Goal: Task Accomplishment & Management: Manage account settings

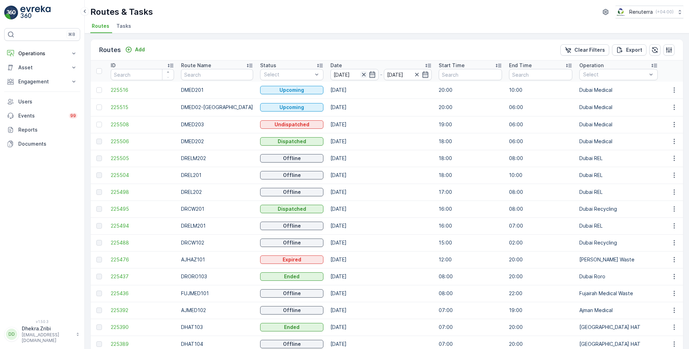
click at [361, 76] on icon "button" at bounding box center [364, 74] width 7 height 7
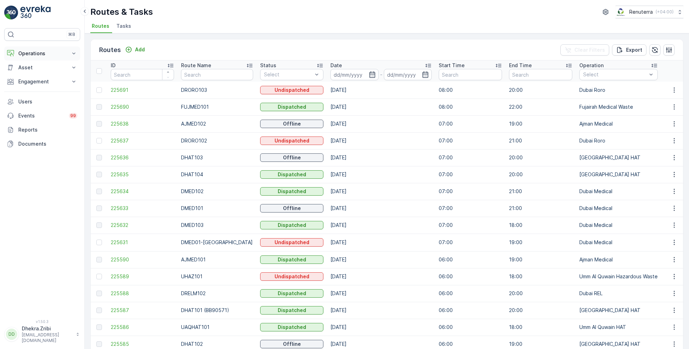
click at [50, 50] on p "Operations" at bounding box center [42, 53] width 48 height 7
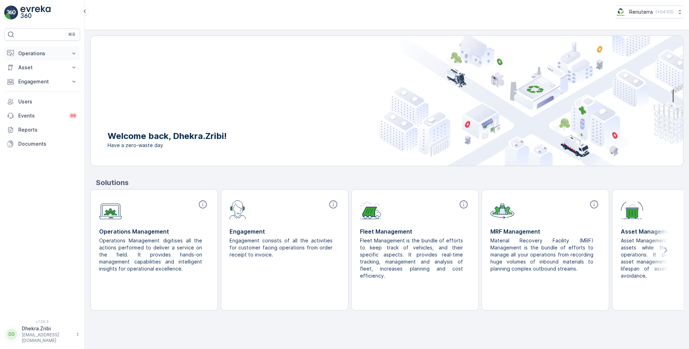
click at [49, 56] on p "Operations" at bounding box center [42, 53] width 48 height 7
click at [44, 83] on p "Routes & Tasks" at bounding box center [36, 85] width 36 height 7
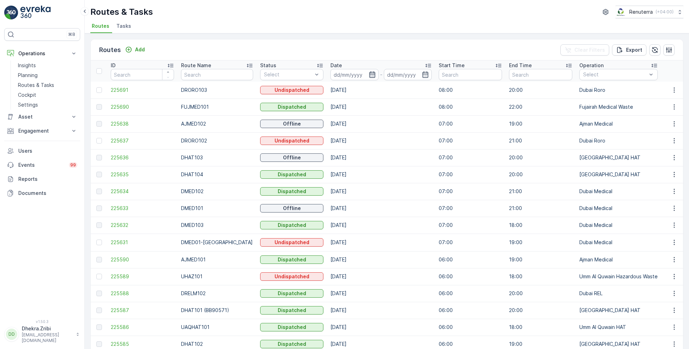
click at [369, 75] on icon "button" at bounding box center [372, 74] width 6 height 6
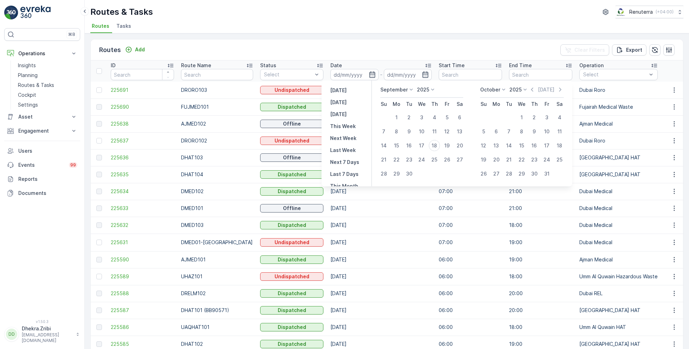
click at [389, 35] on div "Routes Add Clear Filters Export ID Route Name Status Select Date - Start Time E…" at bounding box center [387, 191] width 605 height 316
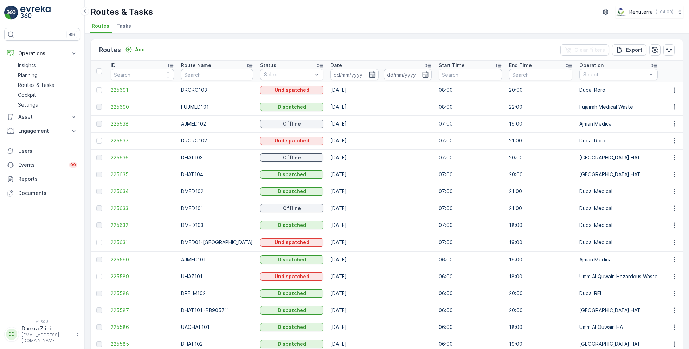
click at [369, 76] on icon "button" at bounding box center [372, 74] width 6 height 6
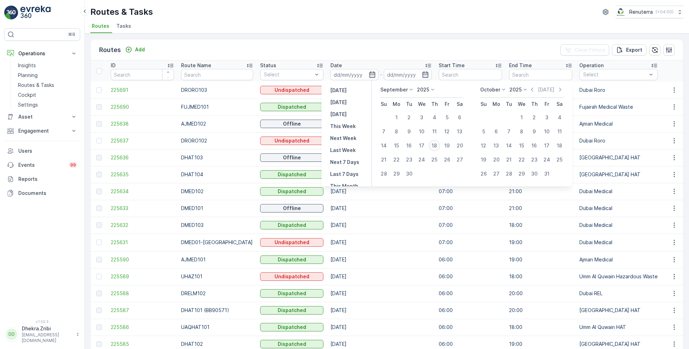
click at [435, 144] on div "18" at bounding box center [434, 145] width 11 height 11
type input "[DATE]"
click at [435, 144] on div "18" at bounding box center [434, 145] width 11 height 11
type input "[DATE]"
click at [372, 16] on div "Routes & Tasks Renuterra ( +04:00 )" at bounding box center [386, 12] width 593 height 13
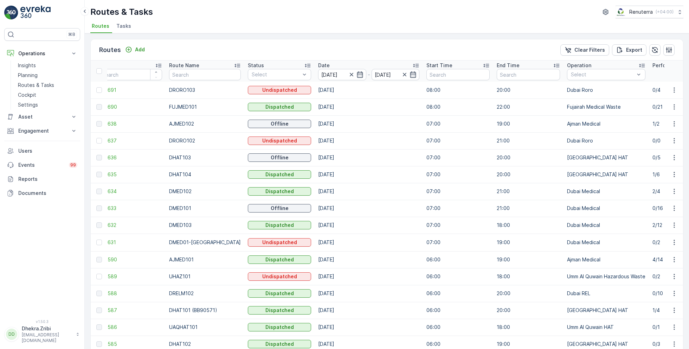
scroll to position [0, 20]
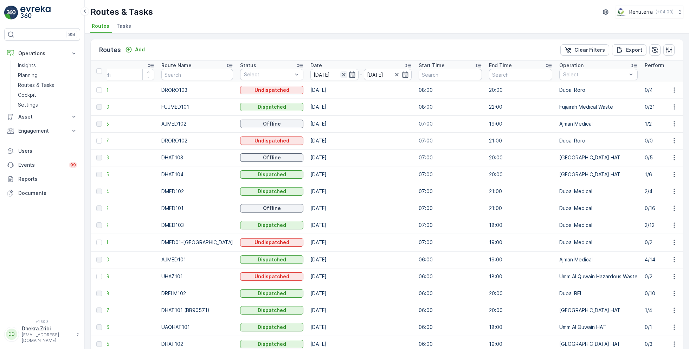
click at [342, 73] on icon "button" at bounding box center [344, 75] width 4 height 4
click at [334, 73] on input at bounding box center [335, 74] width 48 height 11
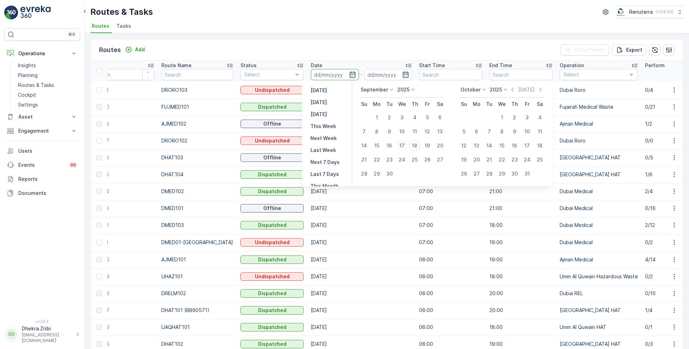
click at [402, 145] on div "17" at bounding box center [402, 145] width 11 height 11
type input "17.09.2025"
click at [402, 145] on div "17" at bounding box center [402, 145] width 11 height 11
type input "17.09.2025"
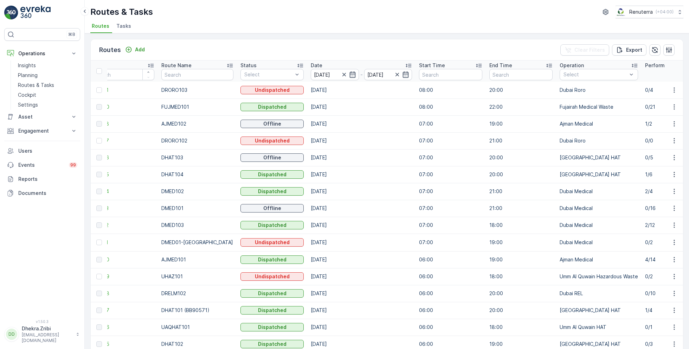
click at [319, 26] on ul "Routes Tasks" at bounding box center [384, 27] width 588 height 12
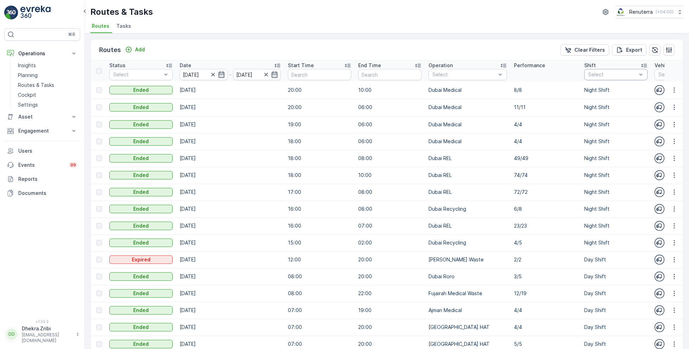
scroll to position [0, 166]
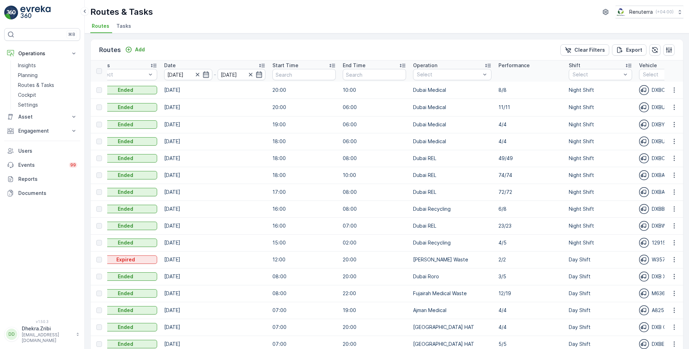
click at [604, 81] on th "Shift Select" at bounding box center [601, 71] width 70 height 21
click at [581, 114] on p "Day Shift" at bounding box center [592, 113] width 22 height 7
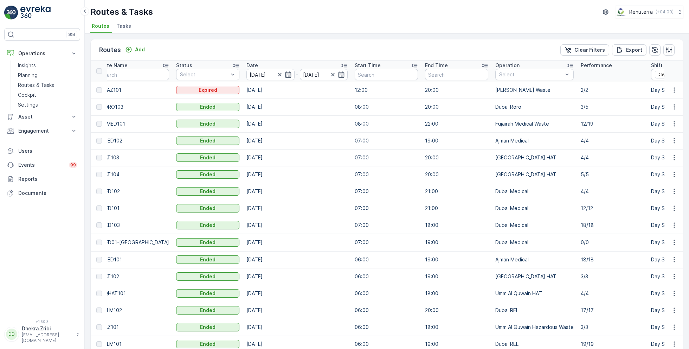
drag, startPoint x: 554, startPoint y: 121, endPoint x: 567, endPoint y: 122, distance: 13.4
click at [567, 122] on td "Fujairah Medical Waste" at bounding box center [534, 123] width 85 height 17
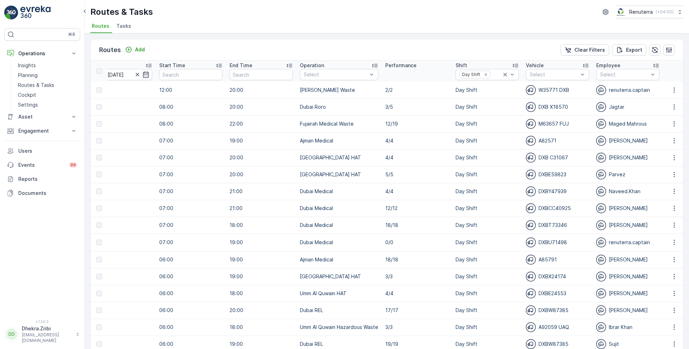
scroll to position [0, 303]
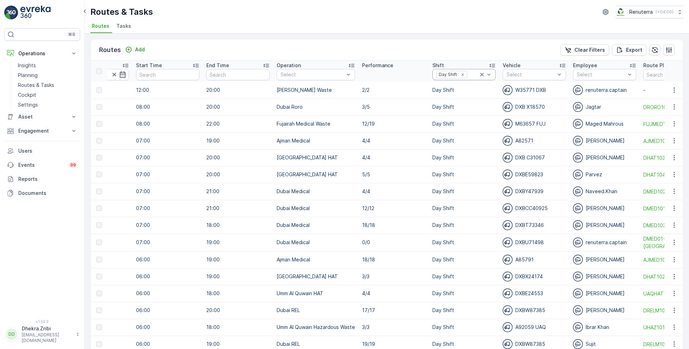
click at [479, 74] on icon at bounding box center [482, 74] width 7 height 7
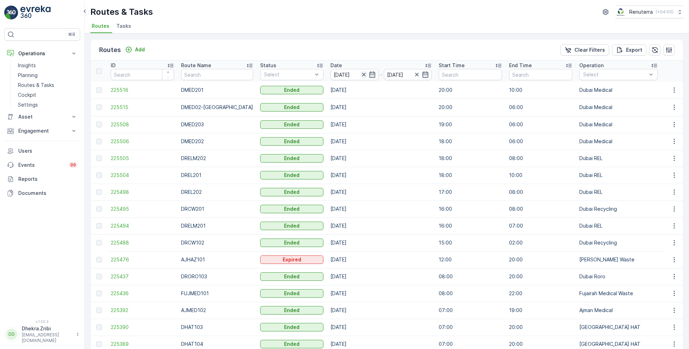
click at [361, 71] on icon "button" at bounding box center [364, 74] width 7 height 7
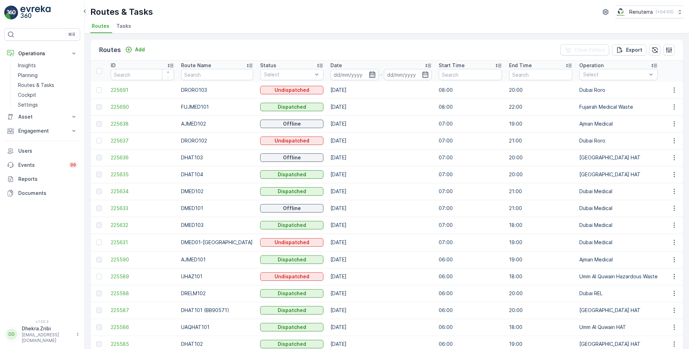
click at [369, 75] on icon "button" at bounding box center [372, 74] width 7 height 7
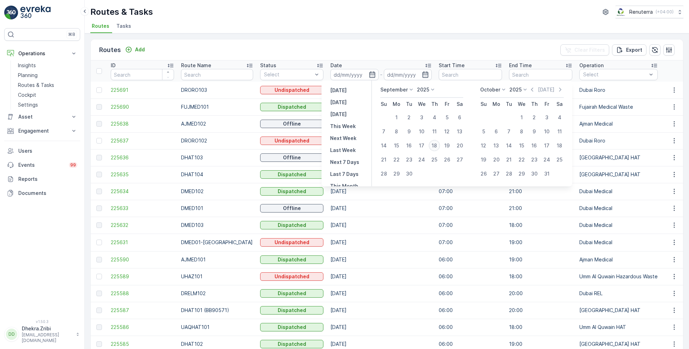
click at [435, 147] on div "18" at bounding box center [434, 145] width 11 height 11
type input "[DATE]"
click at [435, 147] on div "18" at bounding box center [434, 145] width 11 height 11
type input "[DATE]"
click at [351, 25] on ul "Routes Tasks" at bounding box center [384, 27] width 588 height 12
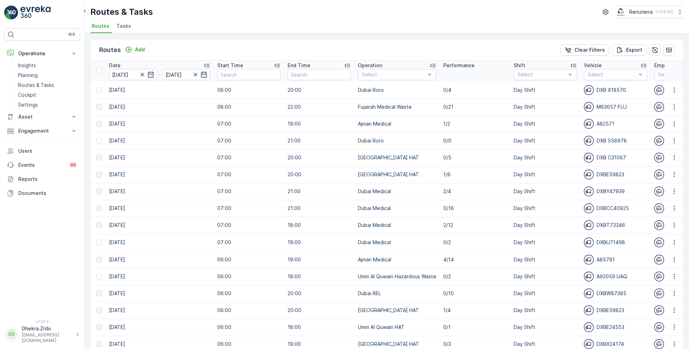
scroll to position [0, 247]
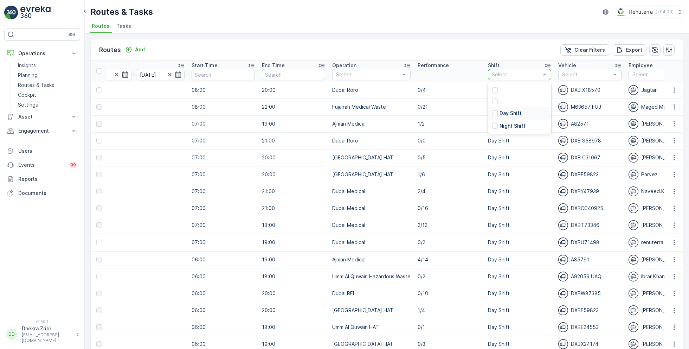
click at [500, 114] on p "Day Shift" at bounding box center [511, 113] width 22 height 7
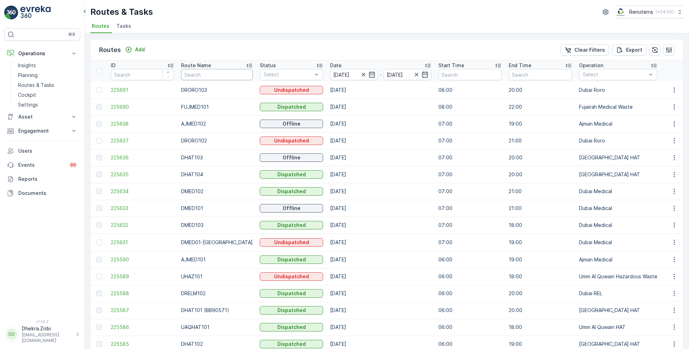
click at [207, 74] on input "text" at bounding box center [217, 74] width 72 height 11
type input "roro"
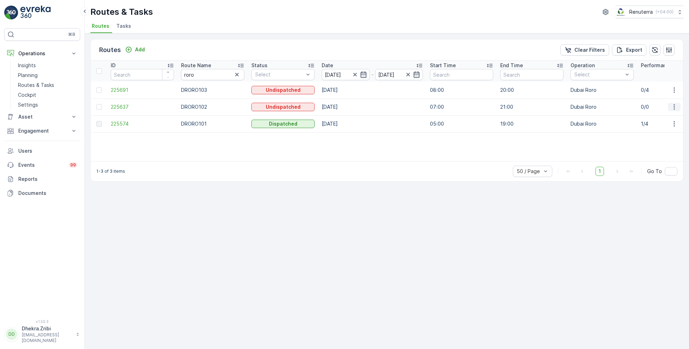
click at [676, 104] on icon "button" at bounding box center [674, 106] width 7 height 7
click at [650, 159] on span "Delete" at bounding box center [646, 159] width 16 height 7
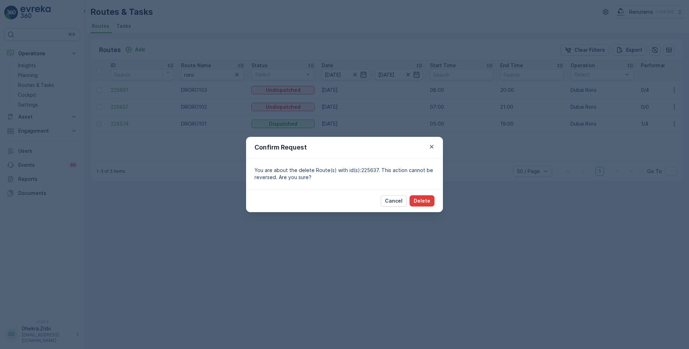
click at [424, 202] on p "Delete" at bounding box center [422, 200] width 17 height 7
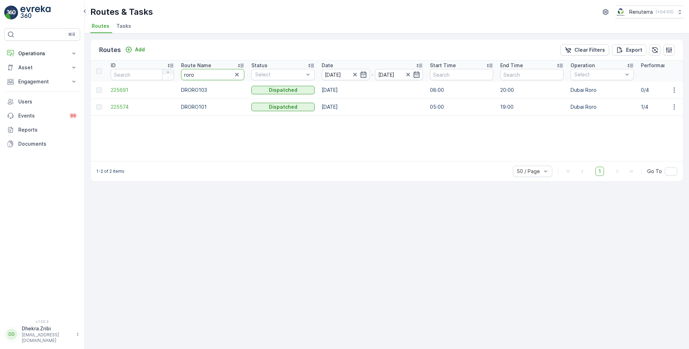
drag, startPoint x: 209, startPoint y: 72, endPoint x: 165, endPoint y: 72, distance: 43.3
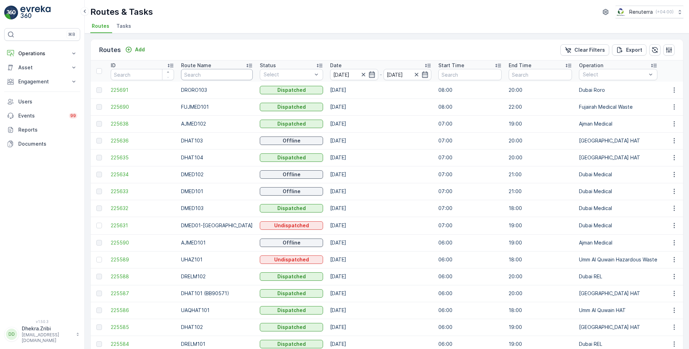
click at [203, 76] on input "text" at bounding box center [217, 74] width 72 height 11
type input "rel"
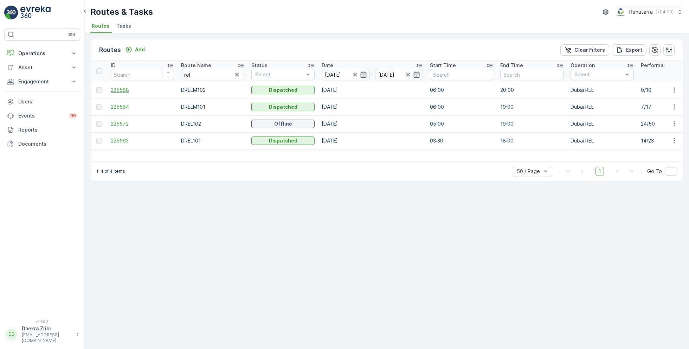
click at [120, 90] on span "225588" at bounding box center [142, 90] width 63 height 7
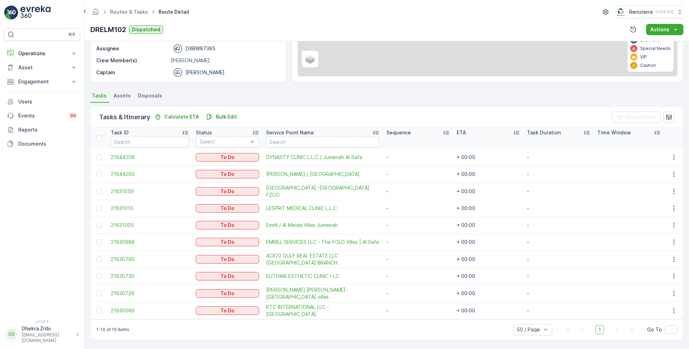
scroll to position [103, 0]
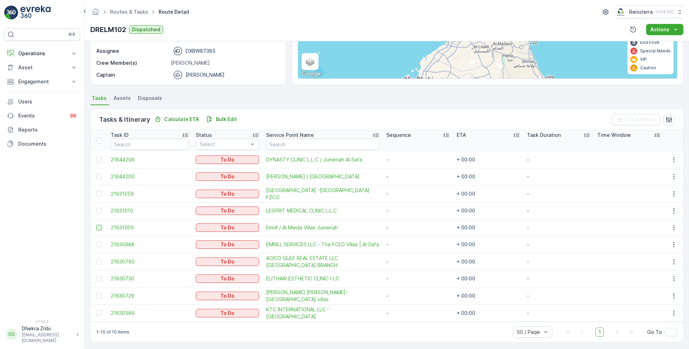
click at [99, 225] on div at bounding box center [99, 228] width 6 height 6
click at [96, 225] on input "checkbox" at bounding box center [96, 225] width 0 height 0
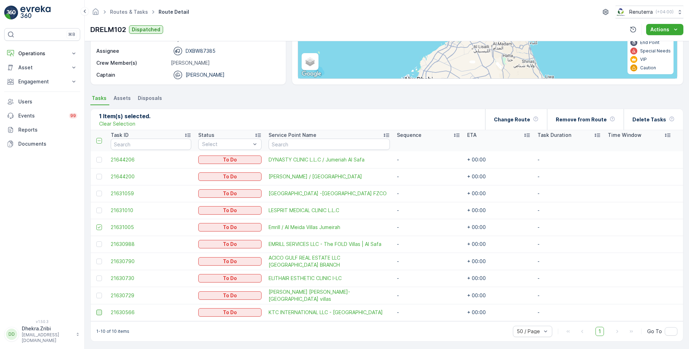
click at [99, 311] on div at bounding box center [99, 313] width 6 height 6
click at [96, 310] on input "checkbox" at bounding box center [96, 310] width 0 height 0
click at [526, 116] on p "Change Route" at bounding box center [512, 119] width 36 height 7
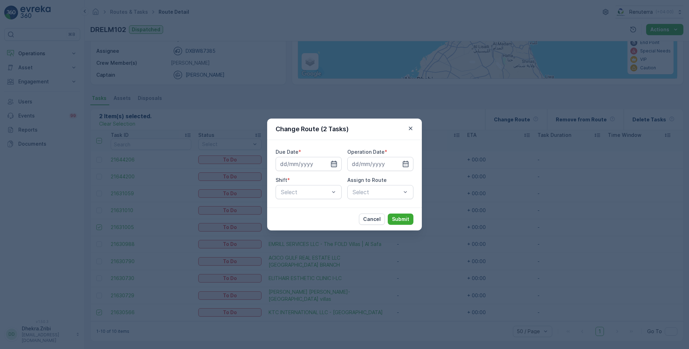
click at [334, 166] on icon "button" at bounding box center [334, 163] width 7 height 7
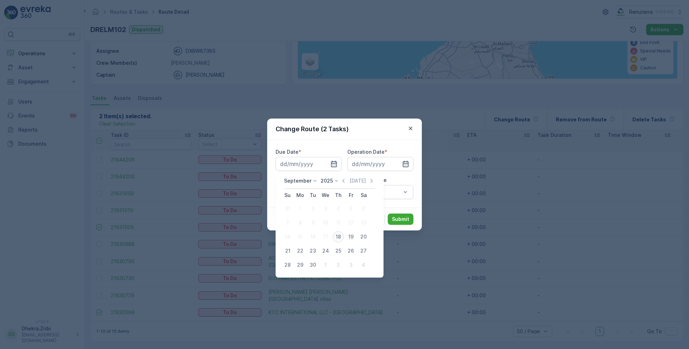
click at [339, 237] on div "18" at bounding box center [338, 236] width 11 height 11
type input "[DATE]"
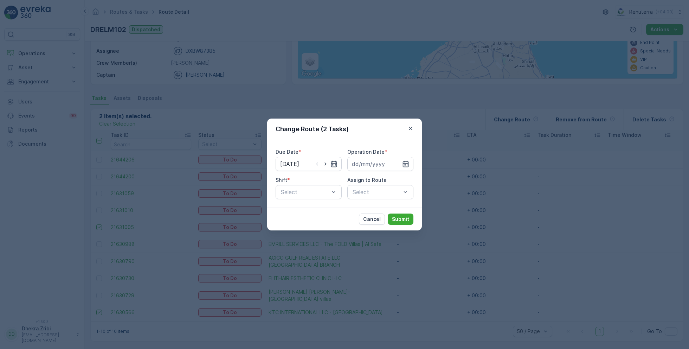
click at [339, 237] on div "Change Route (2 Tasks) Due Date * 18.09.2025 Operation Date * Shift * Select As…" at bounding box center [344, 174] width 689 height 349
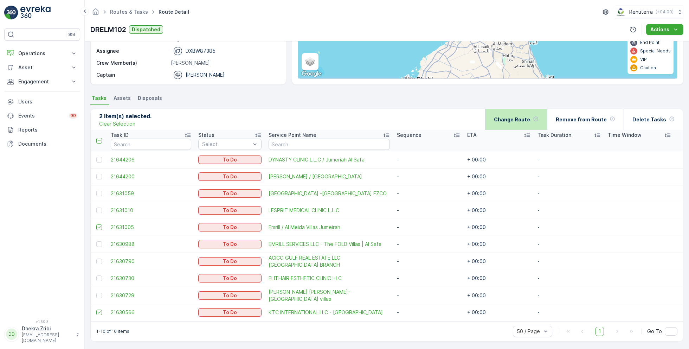
click at [508, 114] on div "Change Route" at bounding box center [516, 119] width 45 height 21
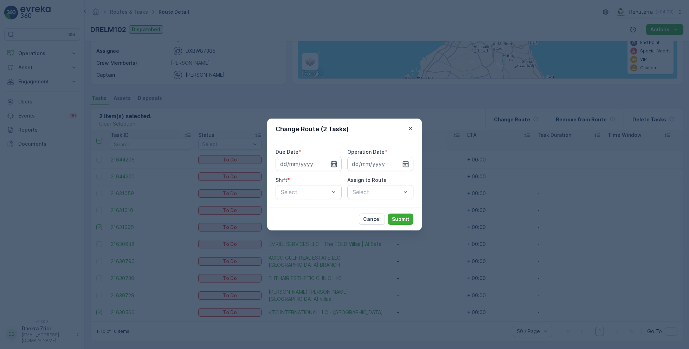
click at [334, 167] on icon "button" at bounding box center [334, 163] width 7 height 7
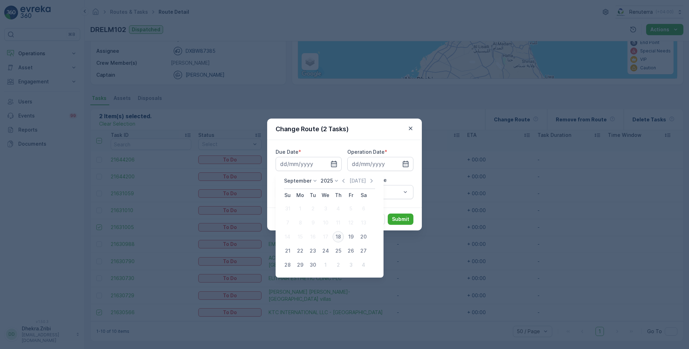
click at [337, 236] on div "18" at bounding box center [338, 236] width 11 height 11
type input "[DATE]"
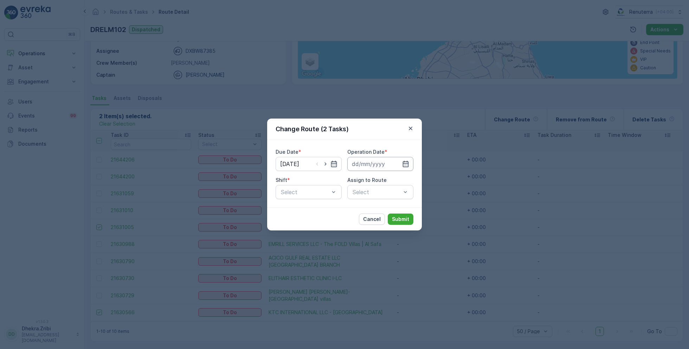
click at [381, 159] on input at bounding box center [381, 164] width 66 height 14
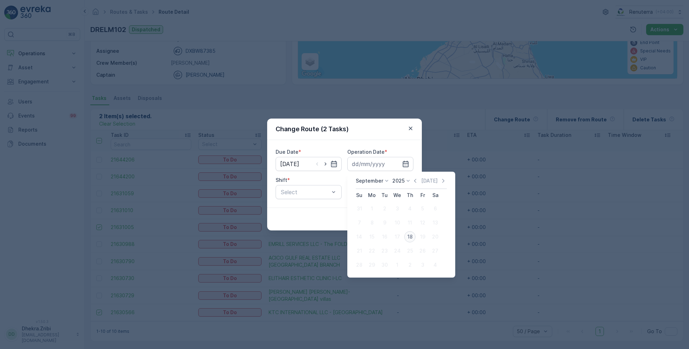
click at [410, 234] on div "18" at bounding box center [410, 236] width 11 height 11
type input "[DATE]"
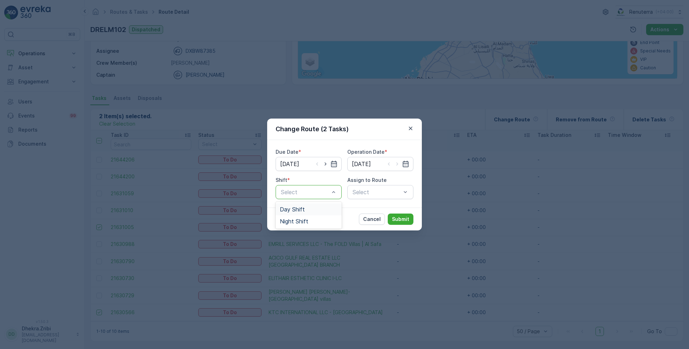
click at [299, 210] on span "Day Shift" at bounding box center [292, 209] width 25 height 6
click at [368, 193] on div "Select" at bounding box center [381, 192] width 66 height 14
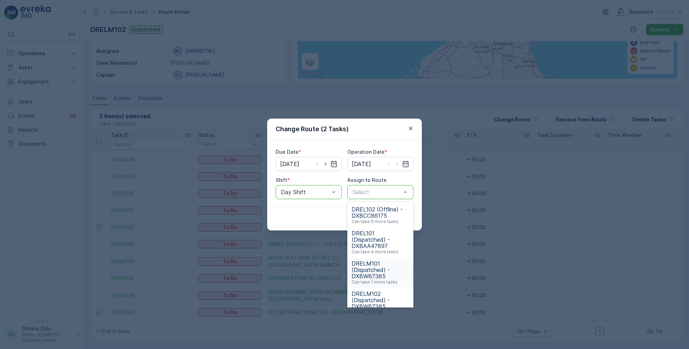
click at [377, 263] on span "DRELM101 (Dispatched) - DXBW87385" at bounding box center [381, 269] width 58 height 19
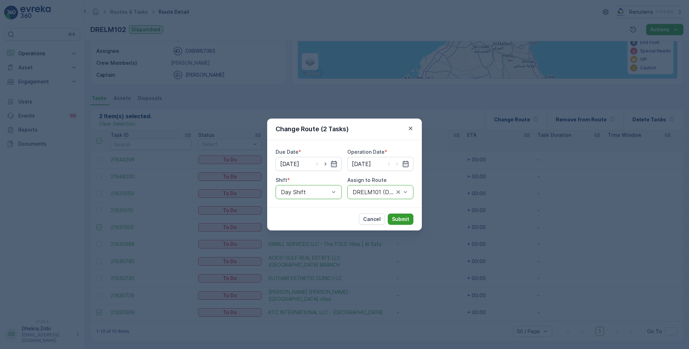
click at [398, 217] on p "Submit" at bounding box center [400, 219] width 17 height 7
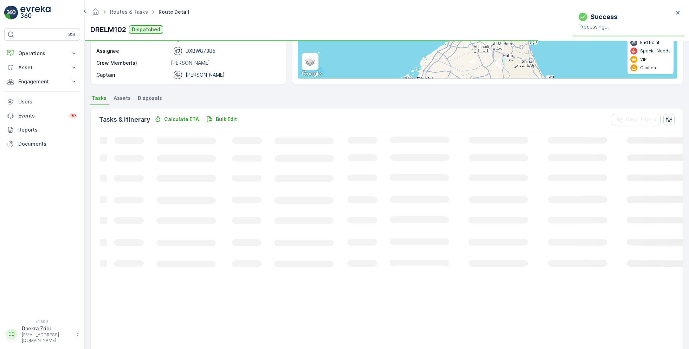
scroll to position [69, 0]
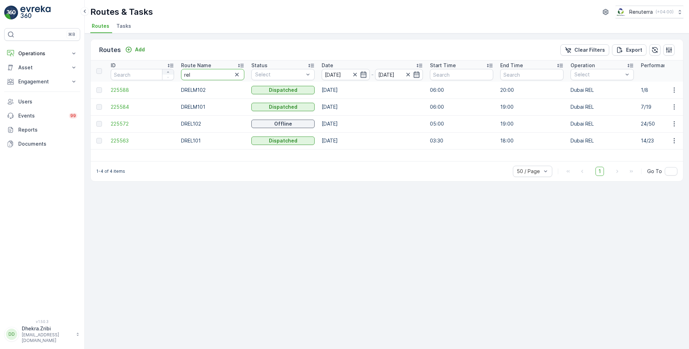
drag, startPoint x: 224, startPoint y: 77, endPoint x: 173, endPoint y: 72, distance: 51.6
click at [121, 104] on span "225584" at bounding box center [142, 106] width 63 height 7
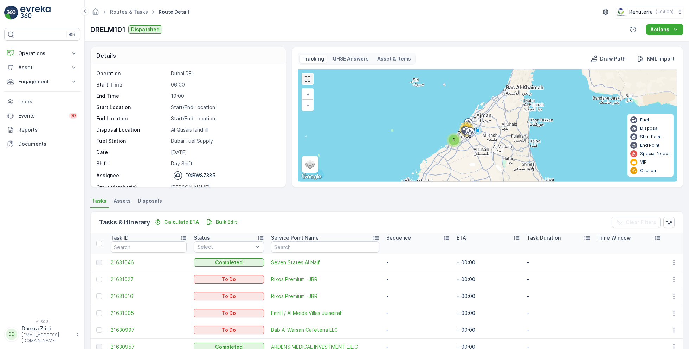
click at [306, 78] on link at bounding box center [308, 79] width 11 height 11
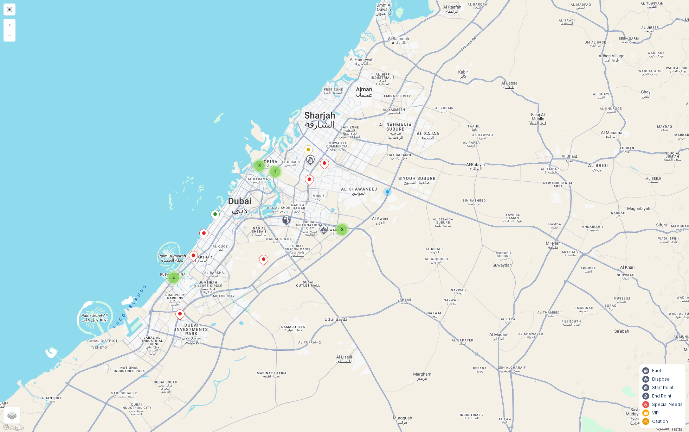
click at [263, 259] on ellipse at bounding box center [264, 259] width 4 height 4
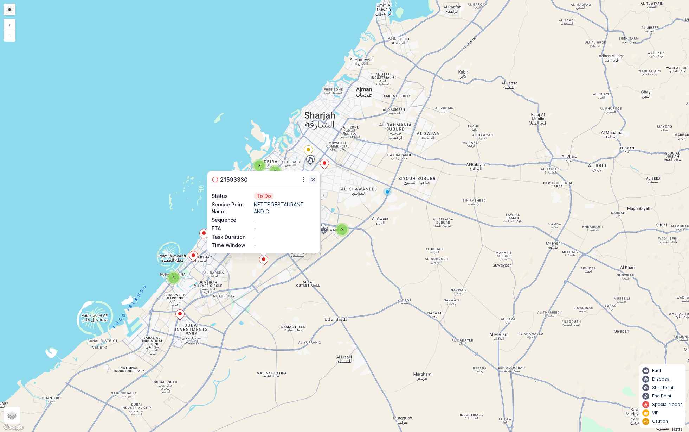
click at [314, 179] on icon "button" at bounding box center [313, 179] width 7 height 7
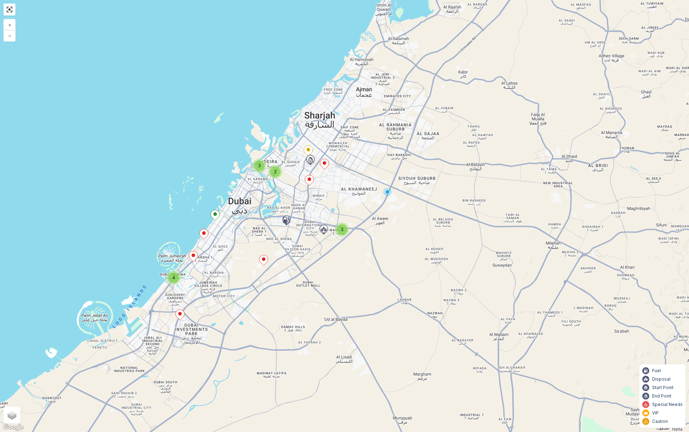
click at [345, 228] on div "2" at bounding box center [342, 229] width 11 height 11
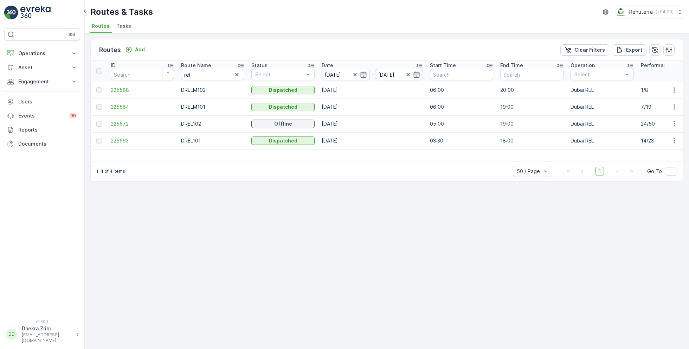
click at [116, 136] on td "225563" at bounding box center [142, 140] width 70 height 17
click at [122, 141] on span "225563" at bounding box center [142, 140] width 63 height 7
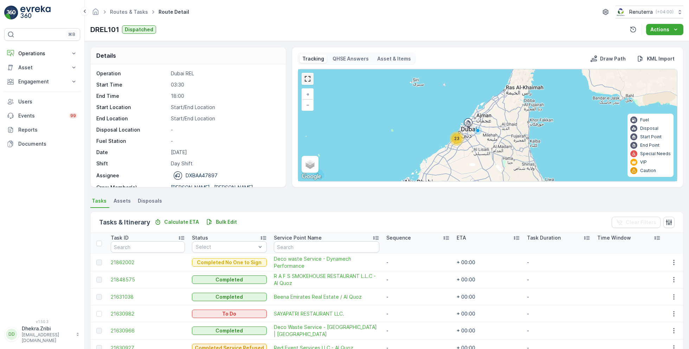
click at [309, 76] on link at bounding box center [308, 79] width 11 height 11
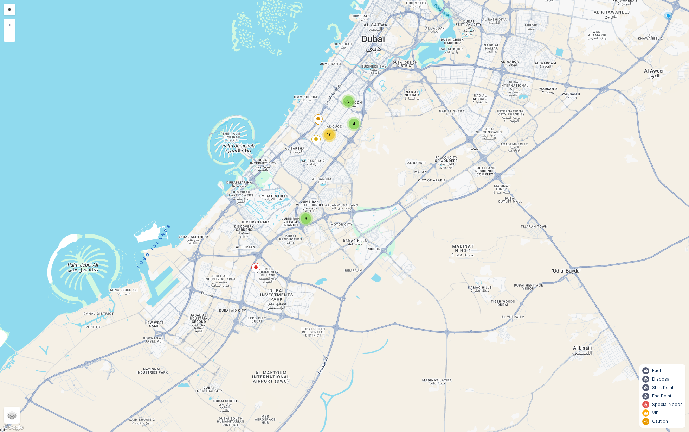
click at [257, 266] on ellipse at bounding box center [256, 267] width 4 height 4
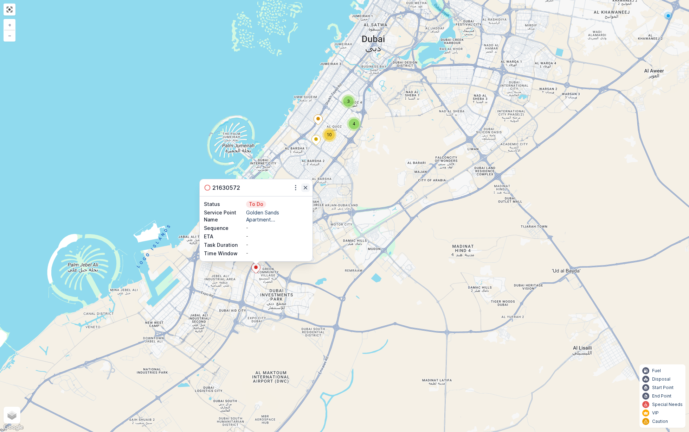
click at [305, 188] on icon "button" at bounding box center [305, 187] width 7 height 7
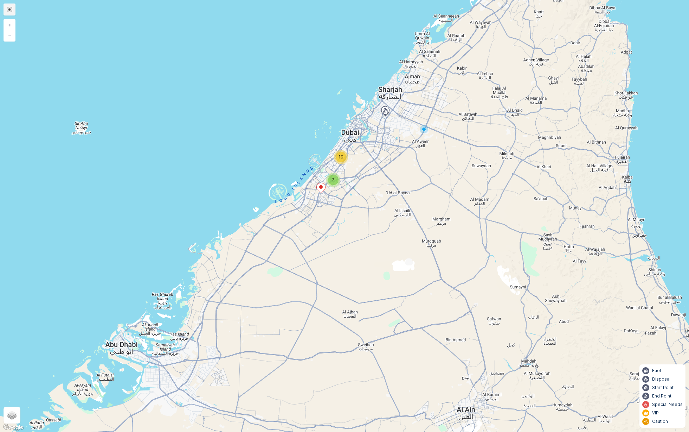
click at [8, 7] on link at bounding box center [9, 9] width 11 height 11
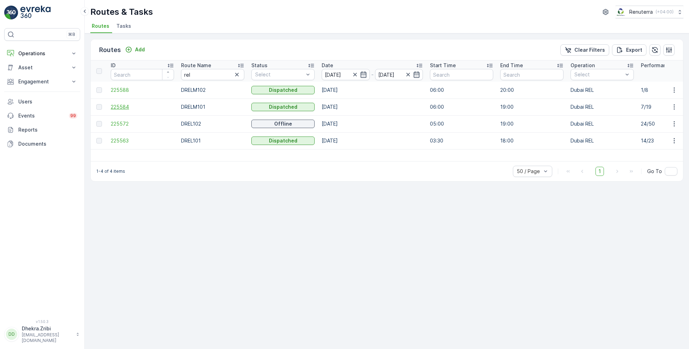
click at [120, 106] on span "225584" at bounding box center [142, 106] width 63 height 7
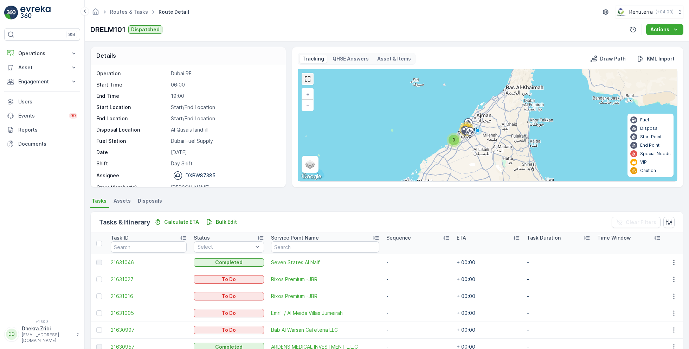
click at [307, 79] on link at bounding box center [308, 79] width 11 height 11
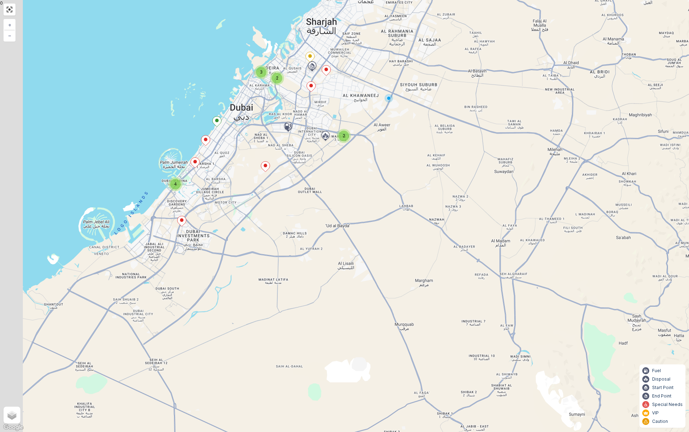
drag, startPoint x: 297, startPoint y: 187, endPoint x: 387, endPoint y: 255, distance: 113.1
click at [387, 255] on div "4 2 3 2 + − Satellite Roadmap Terrain Hybrid Leaflet Keyboard shortcuts Map Dat…" at bounding box center [344, 216] width 689 height 432
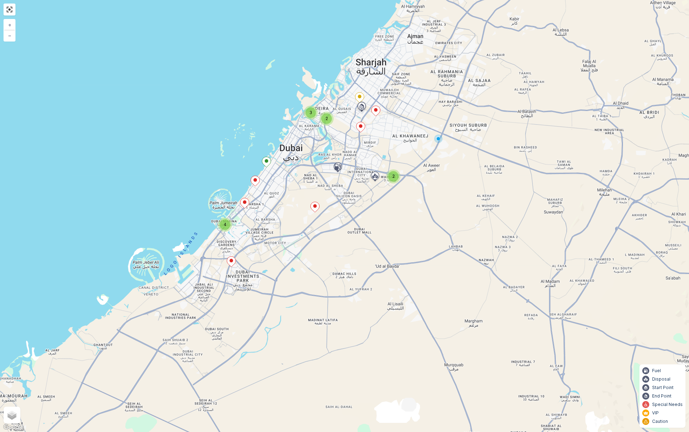
click at [317, 208] on icon at bounding box center [315, 207] width 9 height 10
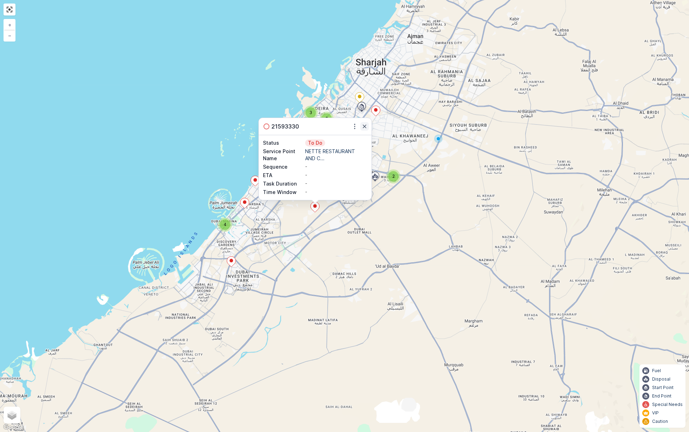
click at [366, 126] on icon "button" at bounding box center [364, 126] width 7 height 7
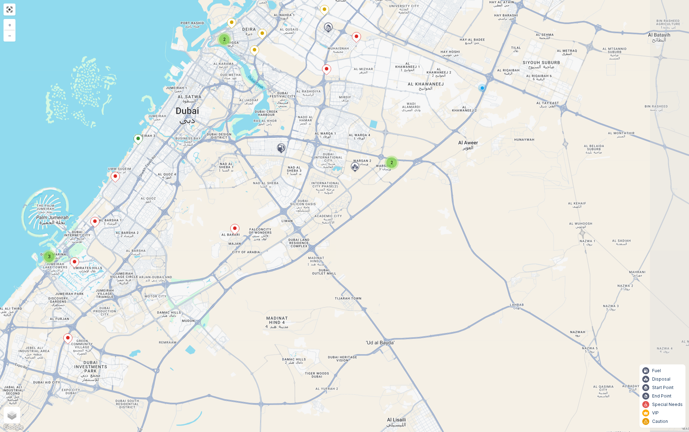
drag, startPoint x: 454, startPoint y: 160, endPoint x: 380, endPoint y: 186, distance: 78.5
click at [380, 186] on div "3 2 2 + − Satellite Roadmap Terrain Hybrid Leaflet Keyboard shortcuts Map Data …" at bounding box center [344, 216] width 689 height 432
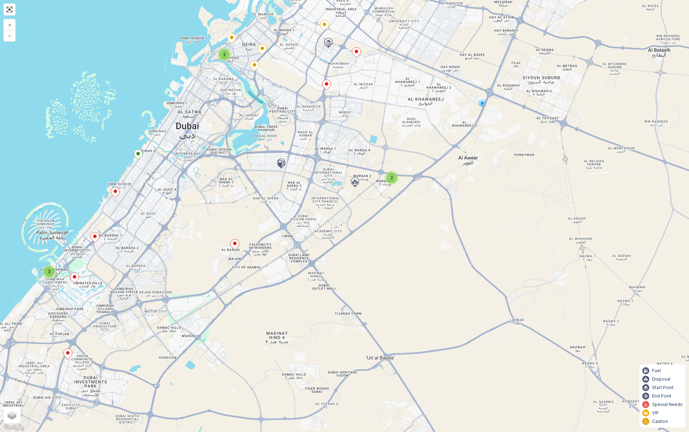
drag, startPoint x: 377, startPoint y: 98, endPoint x: 377, endPoint y: 164, distance: 65.4
click at [377, 164] on div "3 2 2 + − Satellite Roadmap Terrain Hybrid Leaflet Keyboard shortcuts Map Data …" at bounding box center [344, 216] width 689 height 432
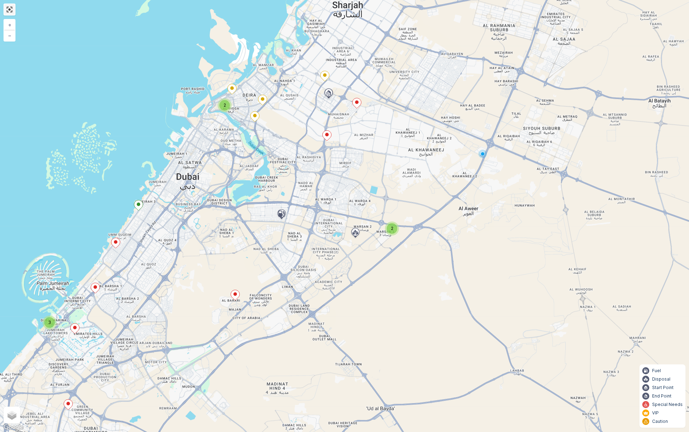
click at [7, 9] on link at bounding box center [9, 9] width 11 height 11
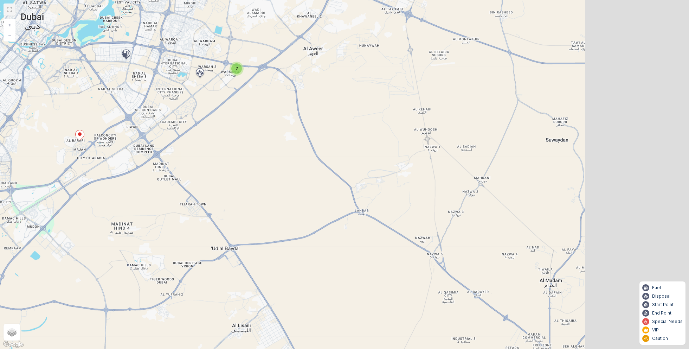
scroll to position [230, 0]
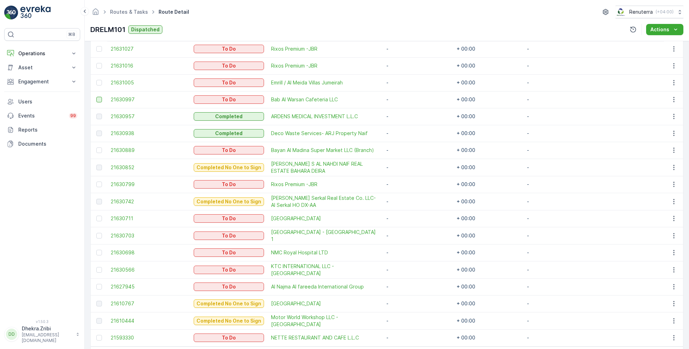
click at [100, 97] on div at bounding box center [99, 100] width 6 height 6
click at [96, 97] on input "checkbox" at bounding box center [96, 97] width 0 height 0
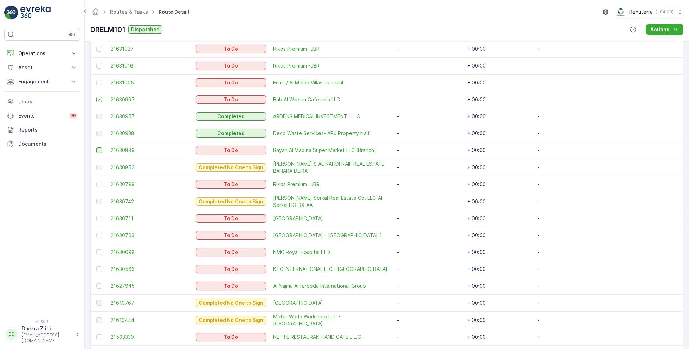
click at [100, 151] on div at bounding box center [99, 150] width 6 height 6
click at [96, 147] on input "checkbox" at bounding box center [96, 147] width 0 height 0
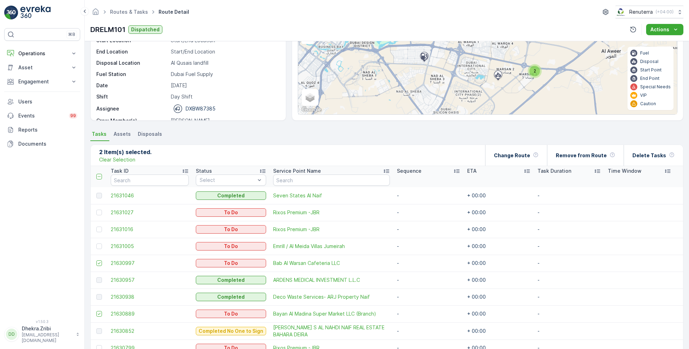
scroll to position [0, 0]
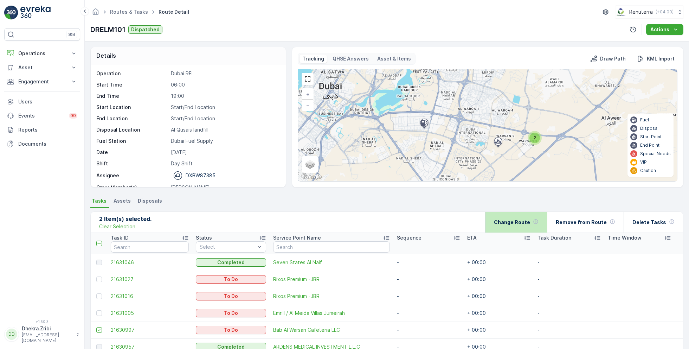
click at [523, 222] on p "Change Route" at bounding box center [512, 222] width 36 height 7
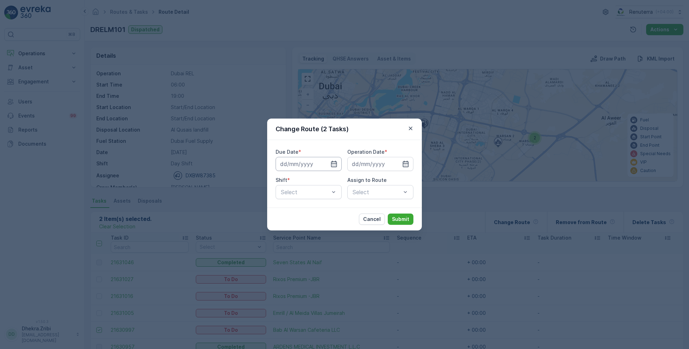
click at [333, 168] on input at bounding box center [309, 164] width 66 height 14
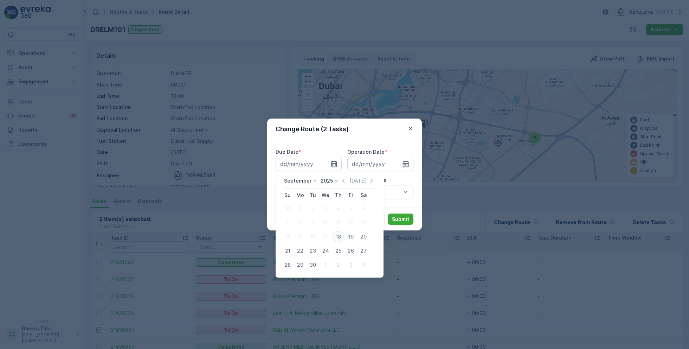
click at [338, 241] on div "18" at bounding box center [338, 236] width 11 height 11
type input "[DATE]"
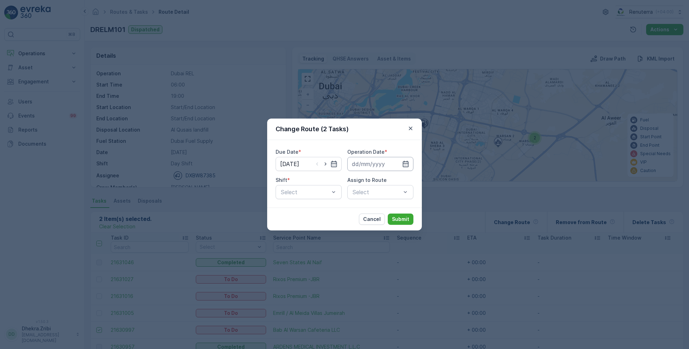
click at [375, 168] on input at bounding box center [381, 164] width 66 height 14
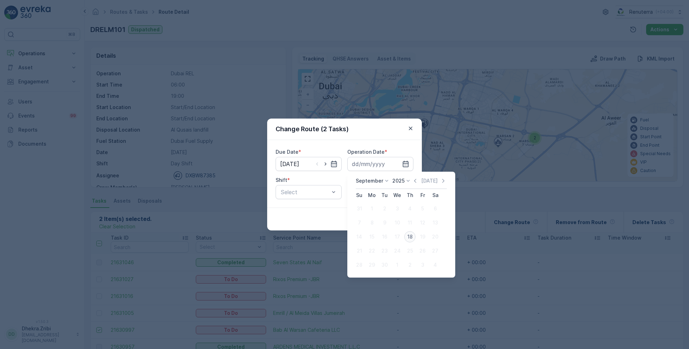
click at [411, 238] on div "18" at bounding box center [410, 236] width 11 height 11
type input "[DATE]"
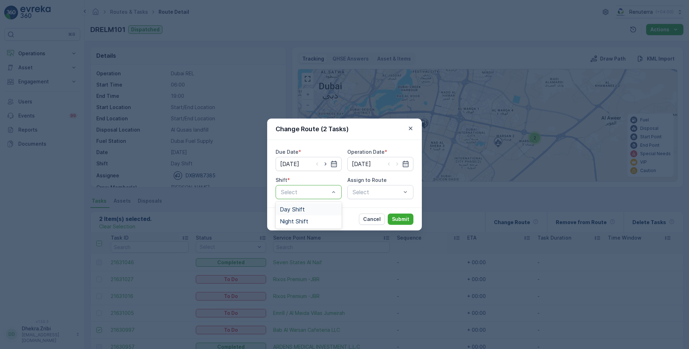
click at [295, 209] on span "Day Shift" at bounding box center [292, 209] width 25 height 6
click at [358, 189] on div "Select" at bounding box center [381, 192] width 66 height 14
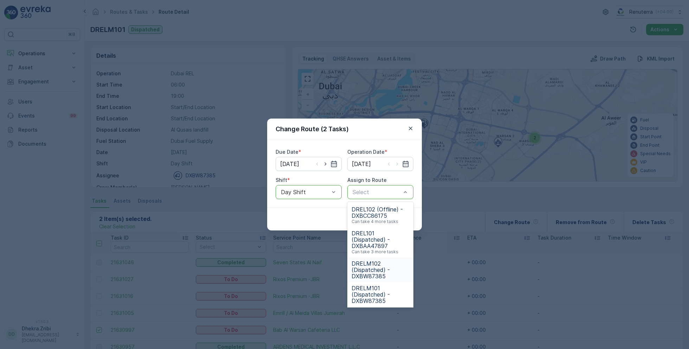
click at [375, 267] on span "DRELM102 (Dispatched) - DXBW87385" at bounding box center [381, 269] width 58 height 19
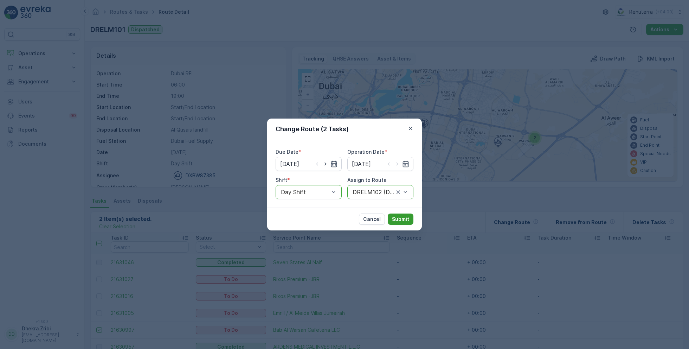
click at [398, 217] on p "Submit" at bounding box center [400, 219] width 17 height 7
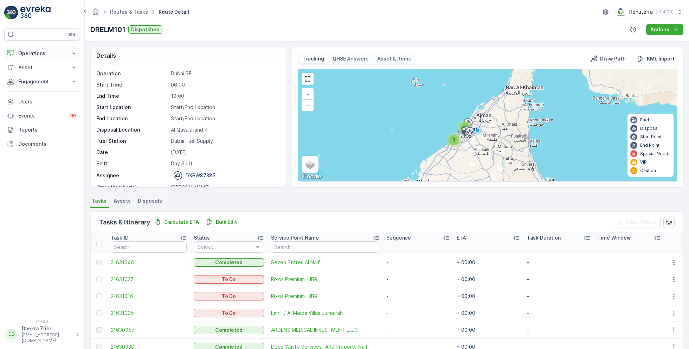
click at [26, 54] on p "Operations" at bounding box center [42, 53] width 48 height 7
click at [40, 74] on link "Planning" at bounding box center [47, 75] width 65 height 10
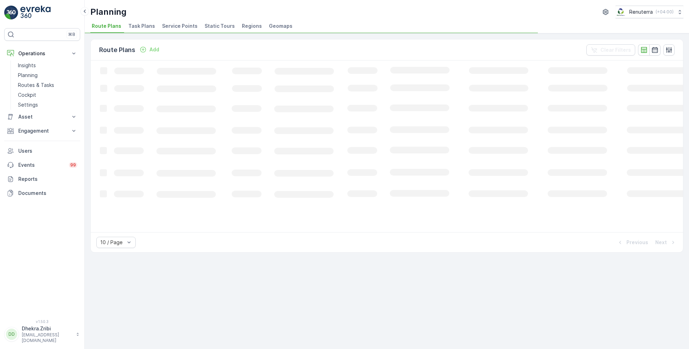
click at [173, 23] on span "Service Points" at bounding box center [180, 26] width 36 height 7
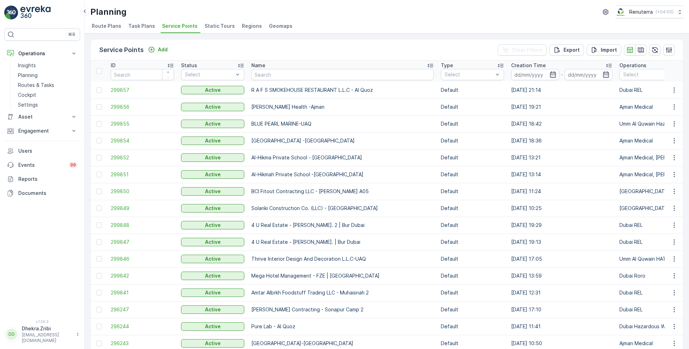
click at [132, 87] on span "299857" at bounding box center [142, 90] width 63 height 7
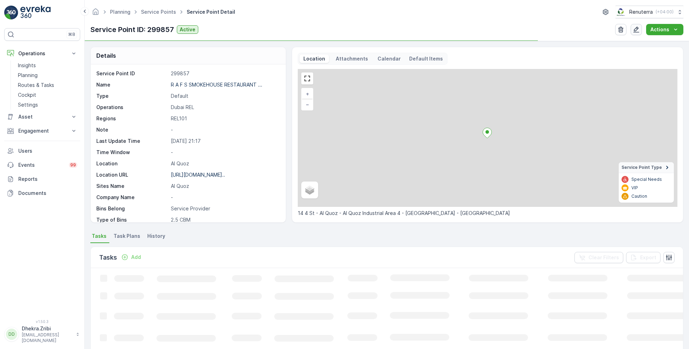
click at [639, 33] on button "button" at bounding box center [636, 29] width 11 height 11
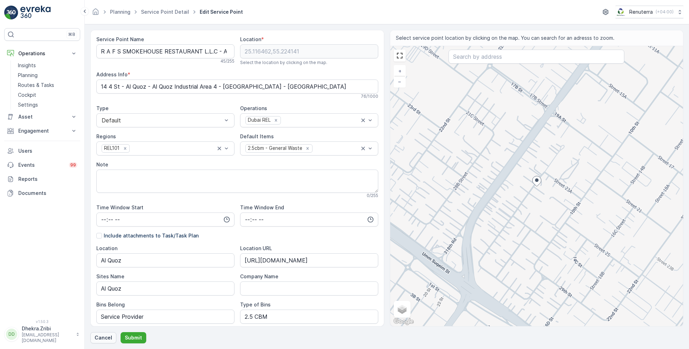
click at [105, 337] on p "Cancel" at bounding box center [104, 337] width 18 height 7
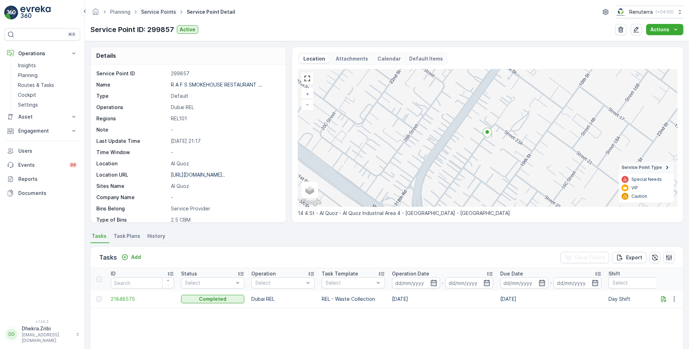
click at [162, 11] on link "Service Points" at bounding box center [158, 12] width 35 height 6
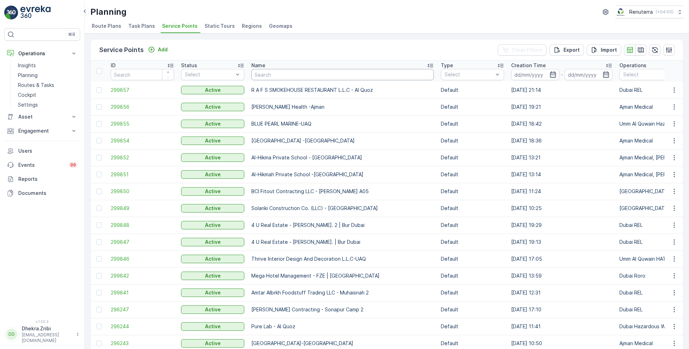
click at [281, 75] on input "text" at bounding box center [343, 74] width 183 height 11
type input "gul"
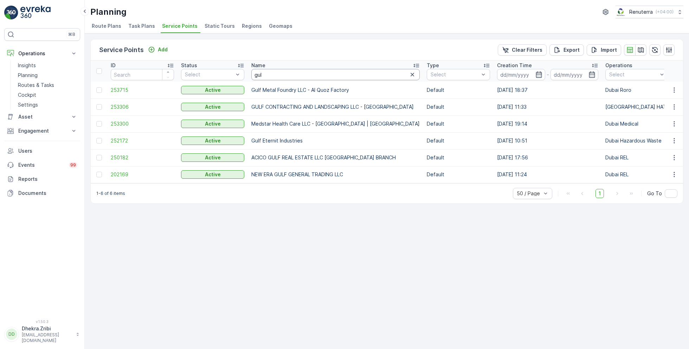
click at [273, 76] on input "gul" at bounding box center [336, 74] width 168 height 11
type input "g"
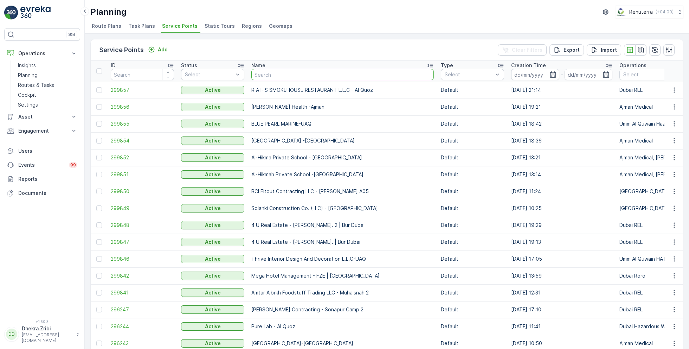
click at [282, 77] on input "text" at bounding box center [343, 74] width 183 height 11
type input "king"
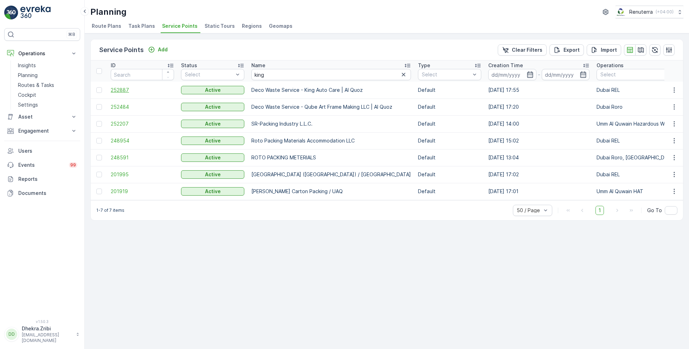
click at [120, 89] on span "252887" at bounding box center [142, 90] width 63 height 7
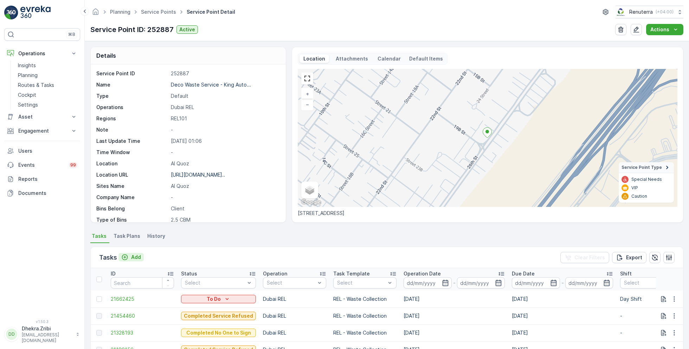
click at [141, 257] on button "Add" at bounding box center [131, 257] width 25 height 8
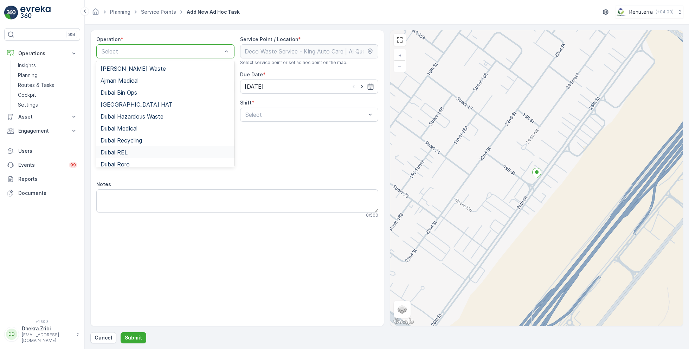
click at [132, 150] on div "Dubai REL" at bounding box center [166, 152] width 130 height 6
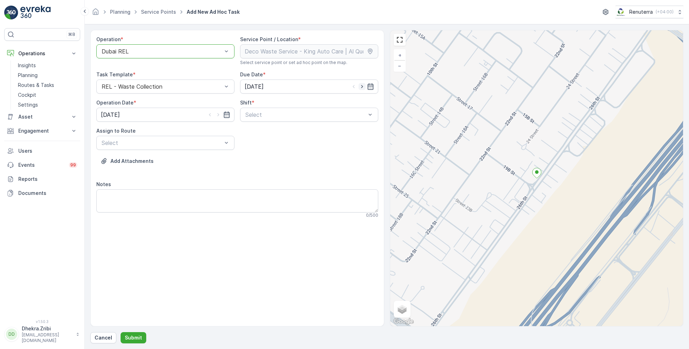
click at [364, 86] on icon "button" at bounding box center [362, 86] width 7 height 7
type input "19.09.2025"
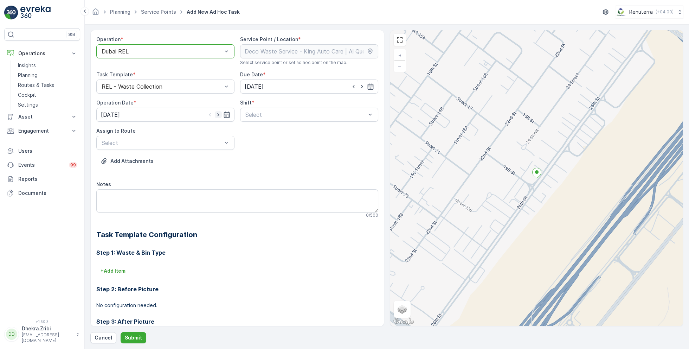
click at [217, 115] on icon "button" at bounding box center [218, 114] width 2 height 3
type input "19.09.2025"
click at [261, 134] on span "Day Shift" at bounding box center [256, 132] width 25 height 6
click at [180, 147] on div "Select" at bounding box center [165, 143] width 138 height 14
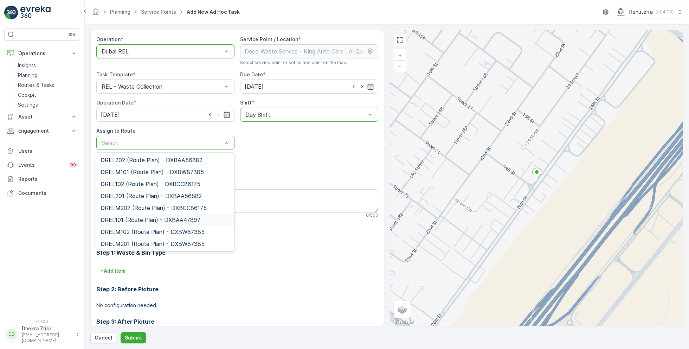
click at [146, 218] on span "DREL101 (Route Plan) - DXBAA47897" at bounding box center [151, 220] width 100 height 6
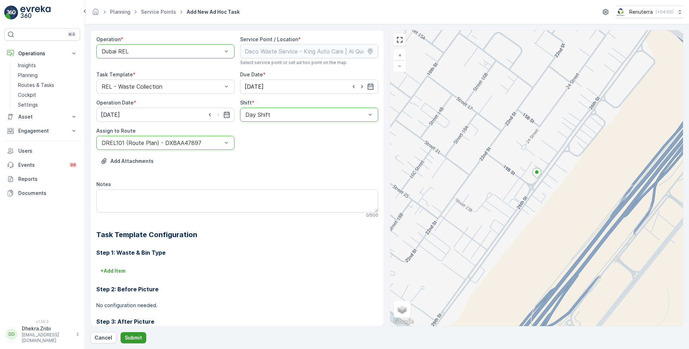
click at [133, 336] on p "Submit" at bounding box center [133, 337] width 17 height 7
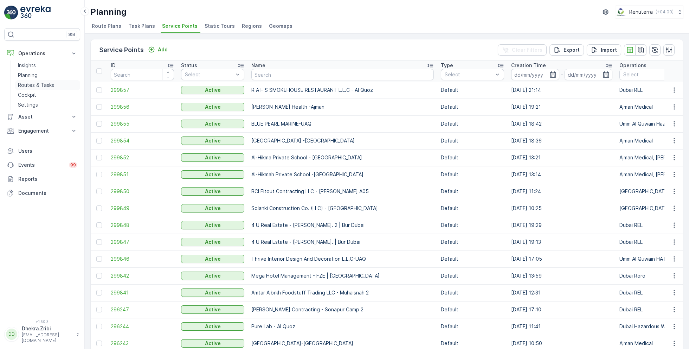
click at [31, 85] on p "Routes & Tasks" at bounding box center [36, 85] width 36 height 7
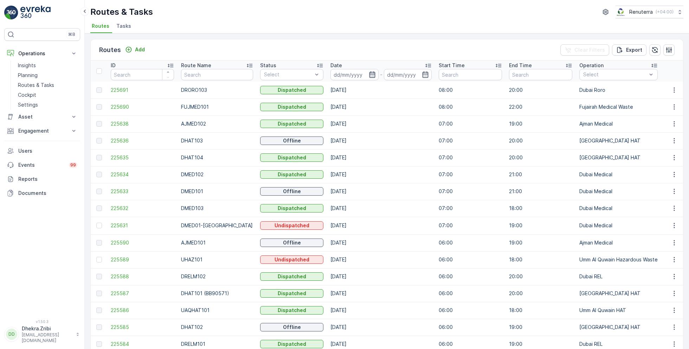
click at [369, 74] on icon "button" at bounding box center [372, 74] width 7 height 7
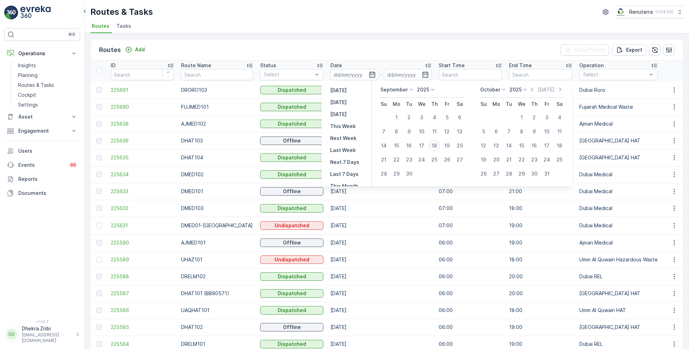
click at [433, 143] on div "18" at bounding box center [434, 145] width 11 height 11
type input "[DATE]"
click at [433, 143] on div "18" at bounding box center [434, 145] width 11 height 11
type input "[DATE]"
click at [377, 35] on div "Routes Add Clear Filters Export ID Route Name Status Select Date 18.09.2025 - 1…" at bounding box center [387, 191] width 605 height 316
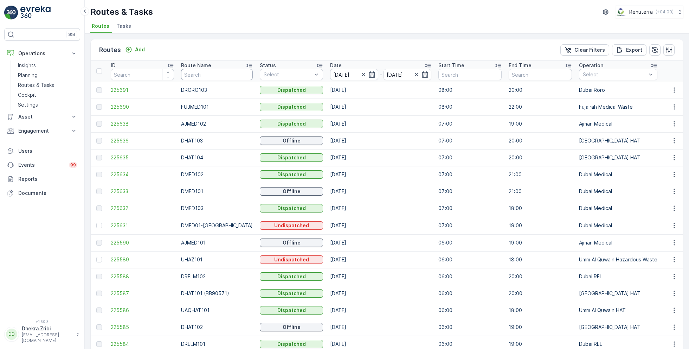
click at [210, 76] on input "text" at bounding box center [217, 74] width 72 height 11
type input "hat"
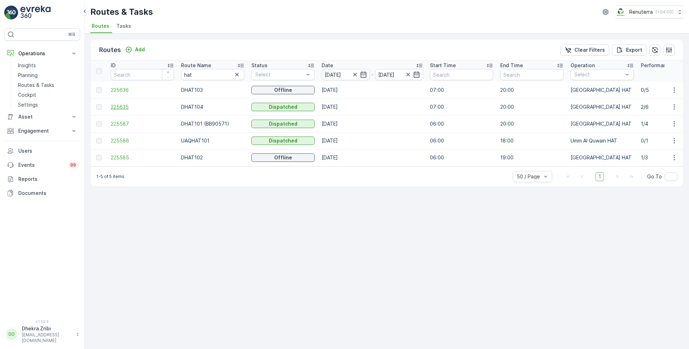
click at [121, 107] on span "225635" at bounding box center [142, 106] width 63 height 7
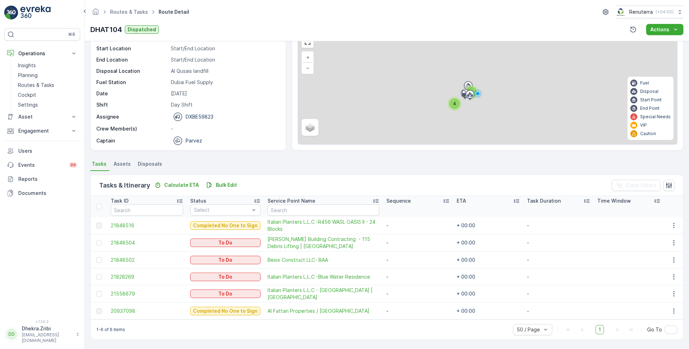
scroll to position [36, 0]
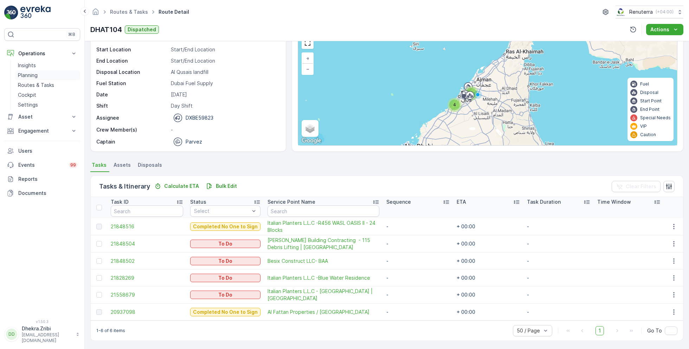
click at [32, 76] on p "Planning" at bounding box center [28, 75] width 20 height 7
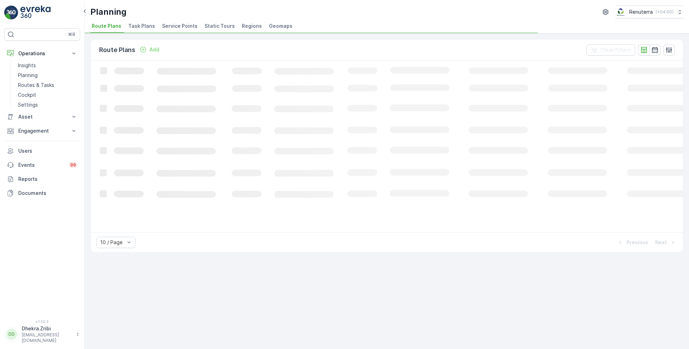
click at [178, 25] on span "Service Points" at bounding box center [180, 26] width 36 height 7
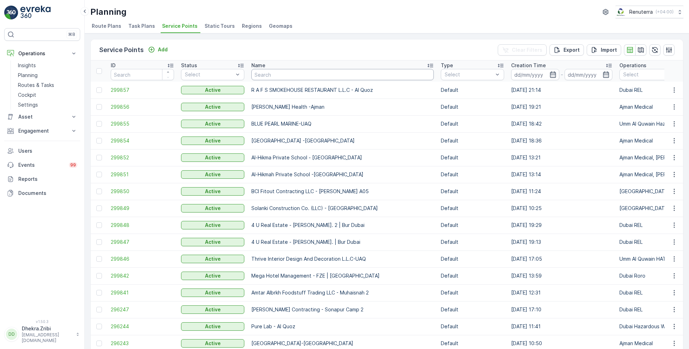
click at [304, 73] on input "text" at bounding box center [343, 74] width 183 height 11
type input "sobha"
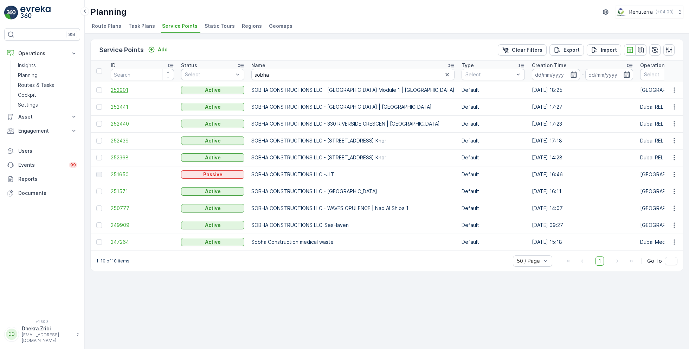
click at [123, 89] on span "252901" at bounding box center [142, 90] width 63 height 7
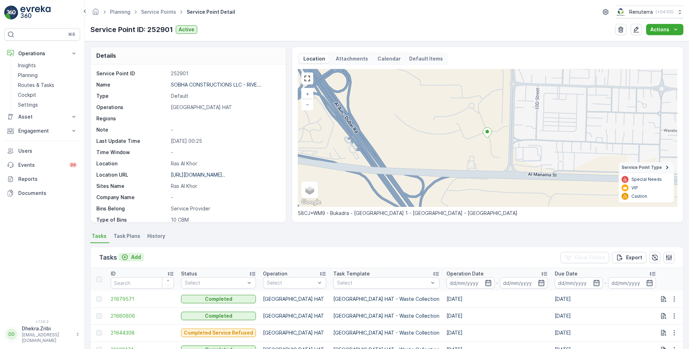
click at [139, 254] on p "Add" at bounding box center [136, 257] width 10 height 7
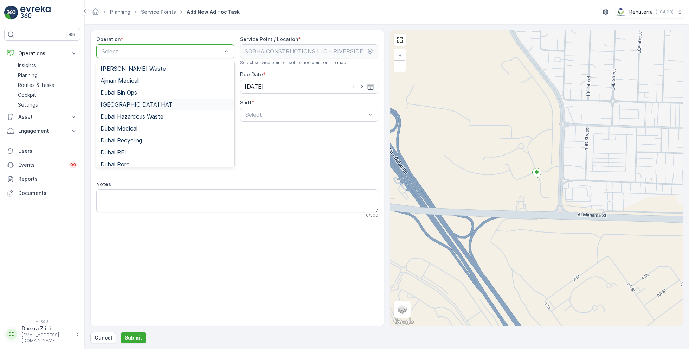
click at [133, 102] on div "[GEOGRAPHIC_DATA] HAT" at bounding box center [166, 104] width 130 height 6
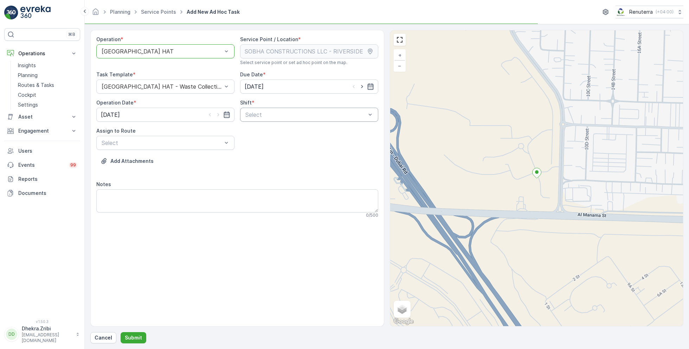
click at [319, 120] on div "Select" at bounding box center [309, 115] width 138 height 14
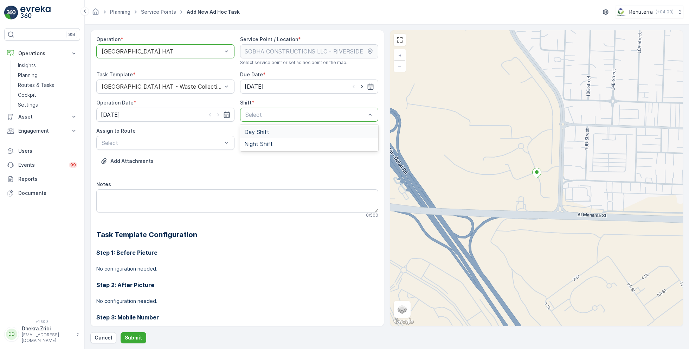
click at [261, 129] on span "Day Shift" at bounding box center [256, 132] width 25 height 6
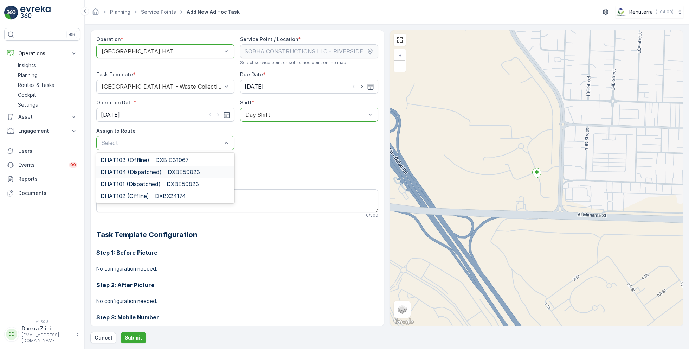
click at [140, 170] on span "DHAT104 (Dispatched) - DXBE59823" at bounding box center [151, 172] width 100 height 6
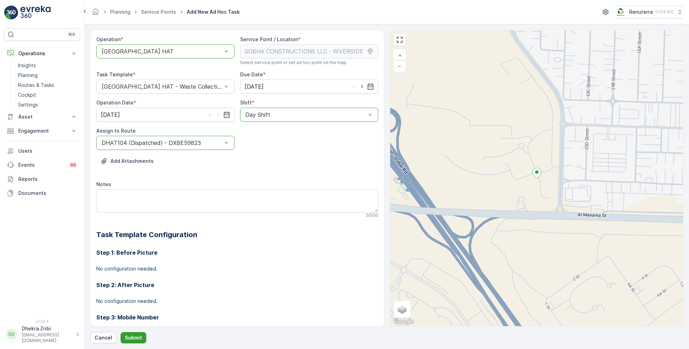
click at [134, 332] on button "Submit" at bounding box center [134, 337] width 26 height 11
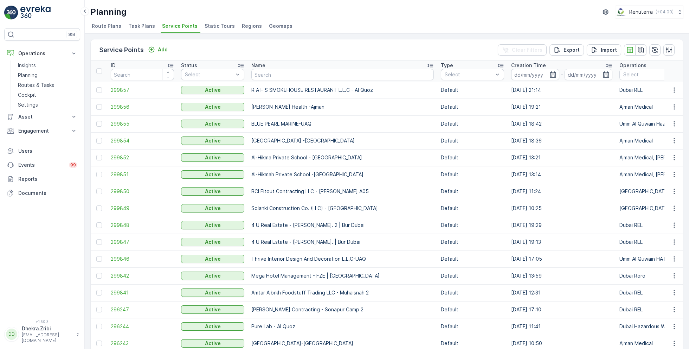
drag, startPoint x: 43, startPoint y: 82, endPoint x: 218, endPoint y: 1, distance: 193.1
click at [0, 0] on div "⌘B Operations Insights Planning Routes & Tasks Cockpit Settings Asset Assets En…" at bounding box center [42, 174] width 85 height 349
click at [287, 72] on input "text" at bounding box center [343, 74] width 183 height 11
type input "n"
type input "khk"
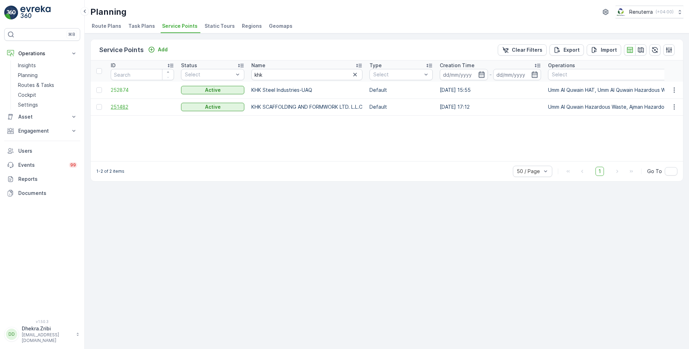
click at [122, 106] on span "251482" at bounding box center [142, 106] width 63 height 7
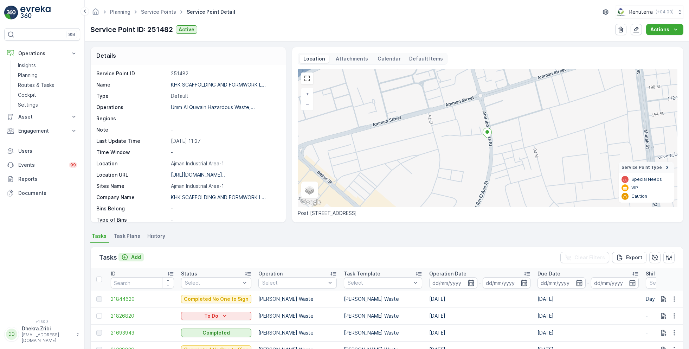
click at [139, 256] on p "Add" at bounding box center [136, 257] width 10 height 7
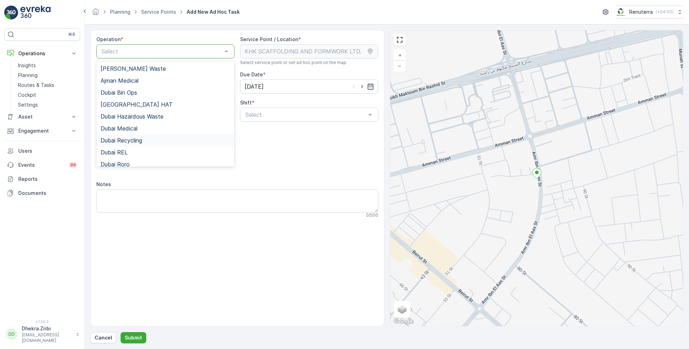
scroll to position [89, 0]
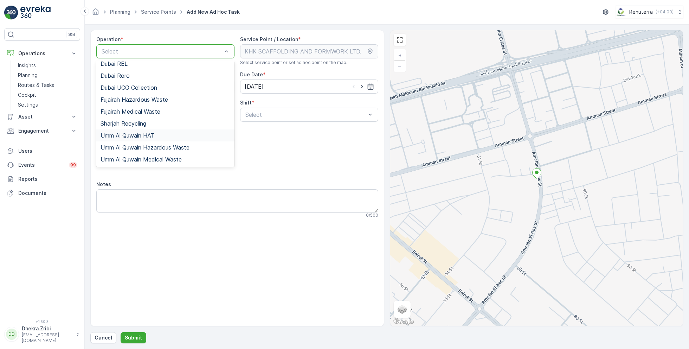
click at [145, 134] on span "Umm Al Quwain HAT" at bounding box center [128, 135] width 54 height 6
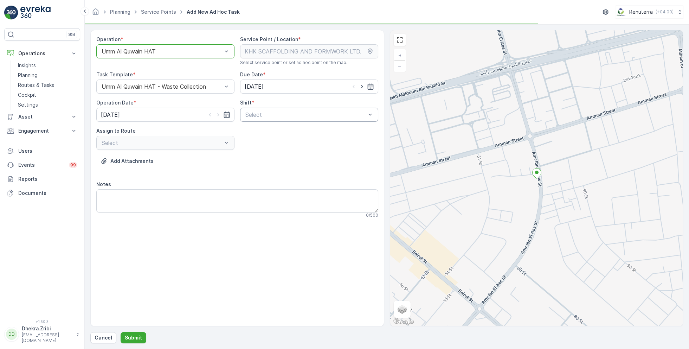
click at [284, 120] on div "Select" at bounding box center [309, 115] width 138 height 14
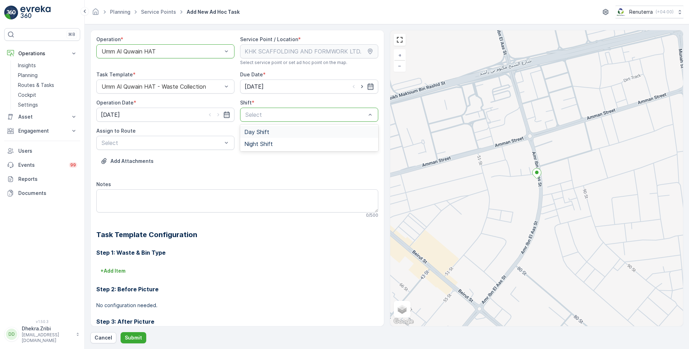
click at [262, 132] on span "Day Shift" at bounding box center [256, 132] width 25 height 6
click at [174, 160] on span "UAQHAT101 (Dispatched) - DXBE24553" at bounding box center [154, 160] width 106 height 6
click at [136, 338] on p "Submit" at bounding box center [133, 337] width 17 height 7
click at [135, 340] on p "Submit" at bounding box center [133, 337] width 17 height 7
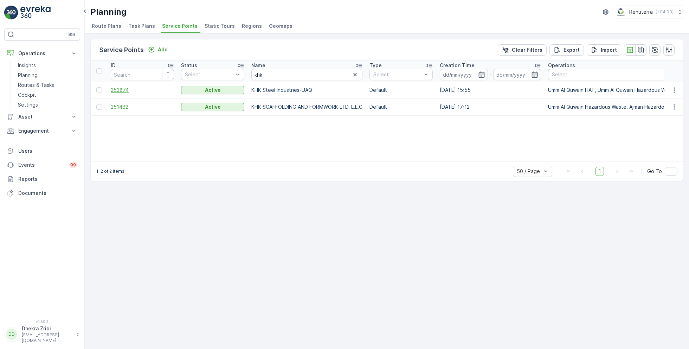
click at [122, 90] on span "252874" at bounding box center [142, 90] width 63 height 7
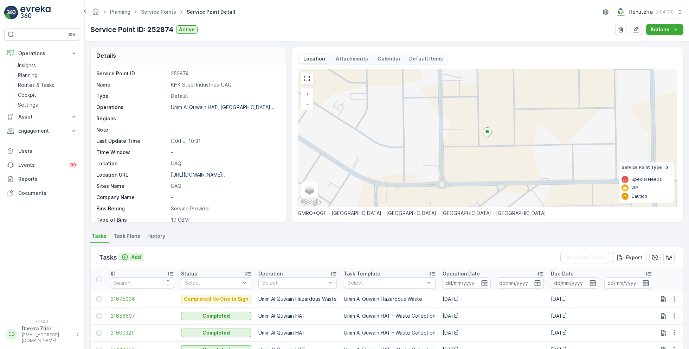
click at [136, 256] on p "Add" at bounding box center [136, 257] width 10 height 7
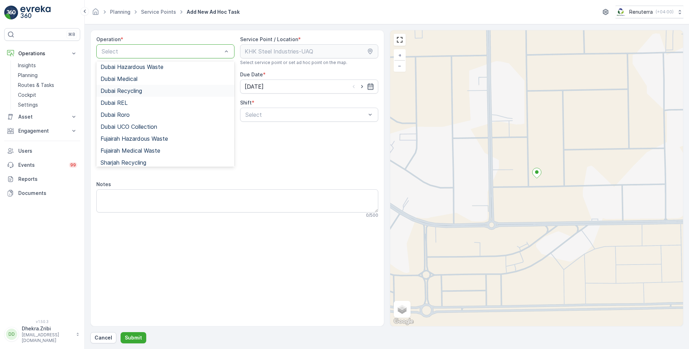
scroll to position [89, 0]
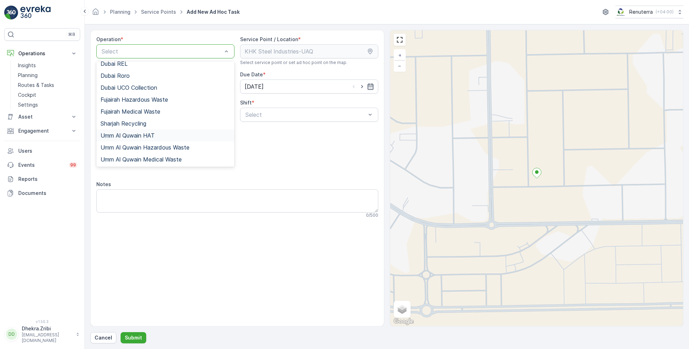
click at [145, 135] on span "Umm Al Quwain HAT" at bounding box center [128, 135] width 54 height 6
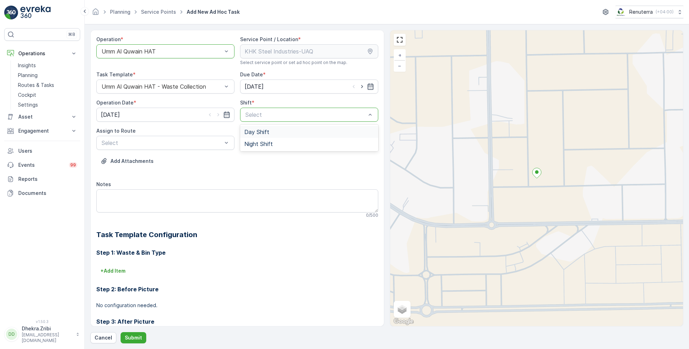
click at [267, 131] on span "Day Shift" at bounding box center [256, 132] width 25 height 6
click at [191, 158] on span "UAQHAT101 (Dispatched) - DXBE24553" at bounding box center [154, 160] width 106 height 6
click at [129, 338] on p "Submit" at bounding box center [133, 337] width 17 height 7
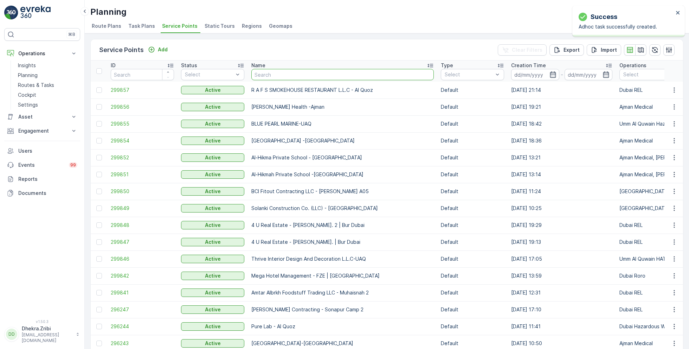
click at [275, 74] on input "text" at bounding box center [343, 74] width 183 height 11
type input "belh"
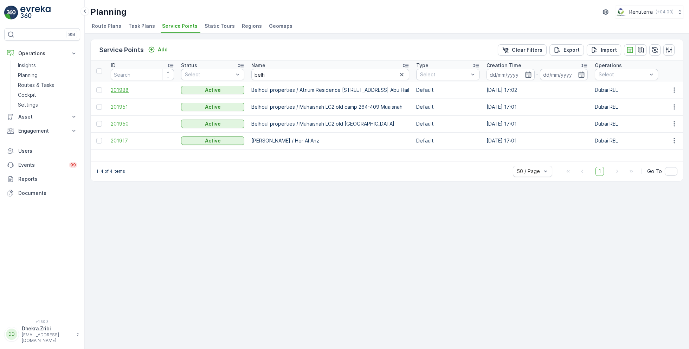
click at [125, 92] on span "201988" at bounding box center [142, 90] width 63 height 7
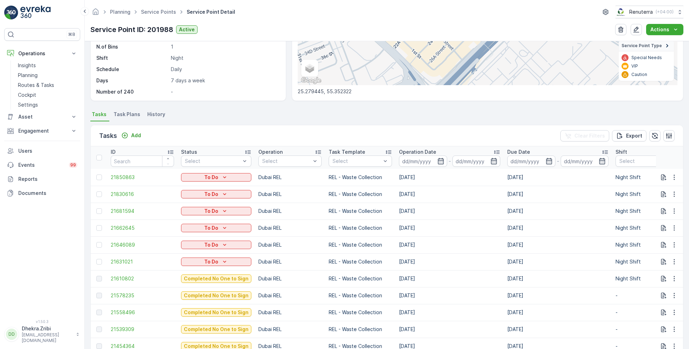
scroll to position [121, 0]
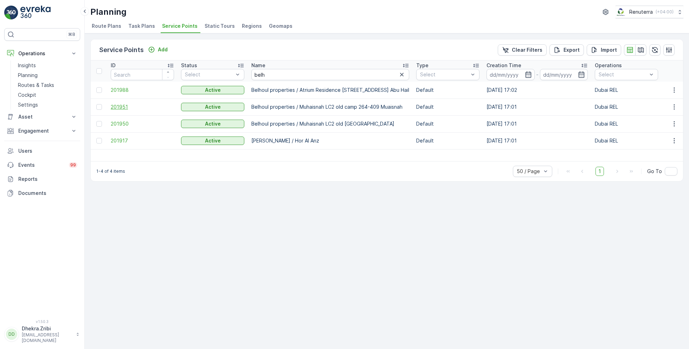
click at [121, 107] on span "201951" at bounding box center [142, 106] width 63 height 7
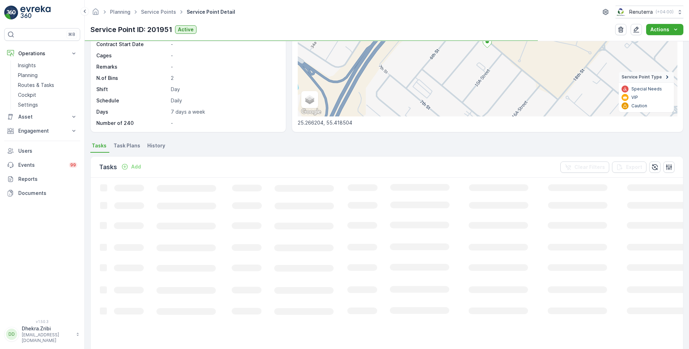
scroll to position [93, 0]
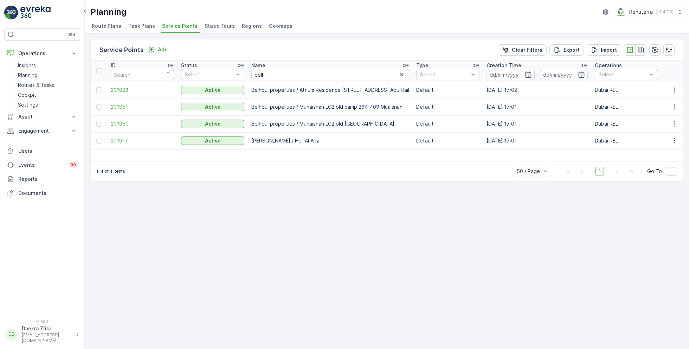
click at [117, 125] on span "201950" at bounding box center [142, 123] width 63 height 7
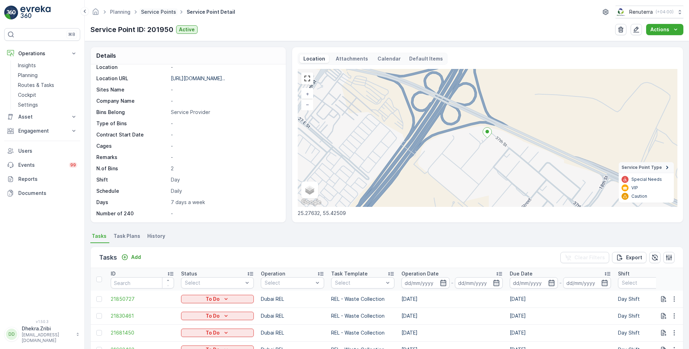
click at [157, 9] on link "Service Points" at bounding box center [158, 12] width 35 height 6
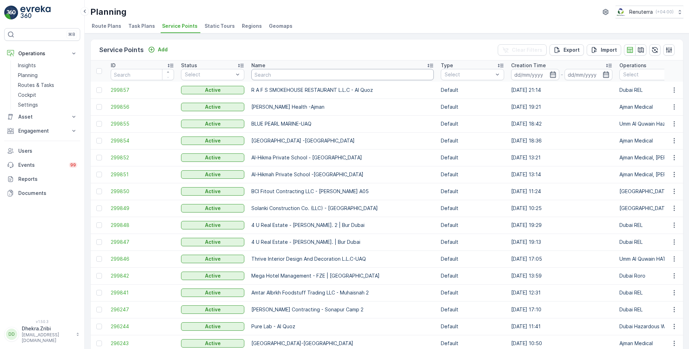
click at [282, 75] on input "text" at bounding box center [343, 74] width 183 height 11
type input "symb"
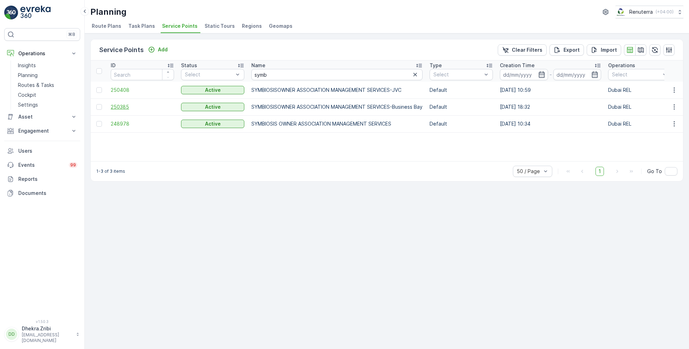
click at [118, 104] on span "250385" at bounding box center [142, 106] width 63 height 7
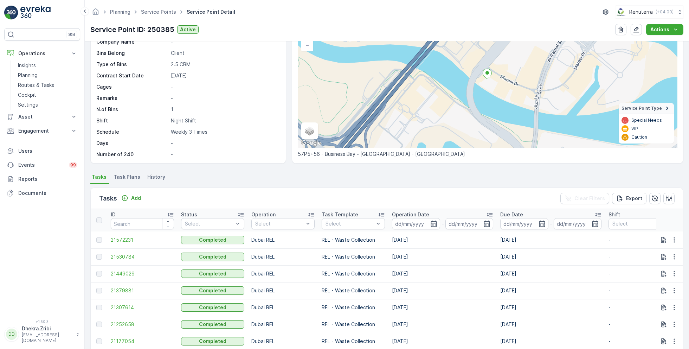
scroll to position [62, 0]
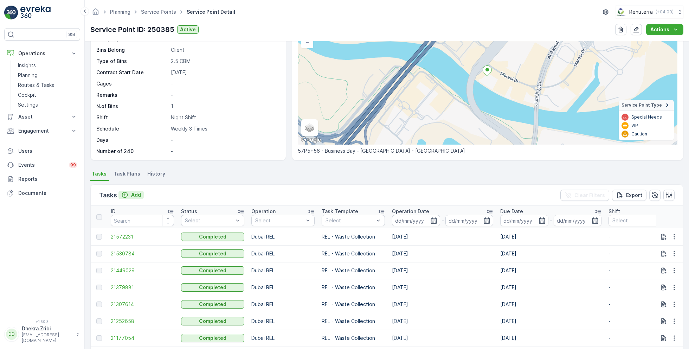
click at [129, 191] on div "Add" at bounding box center [131, 194] width 20 height 7
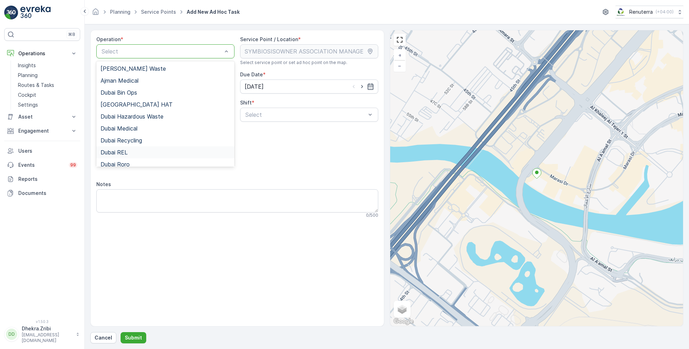
click at [132, 151] on div "Dubai REL" at bounding box center [166, 152] width 130 height 6
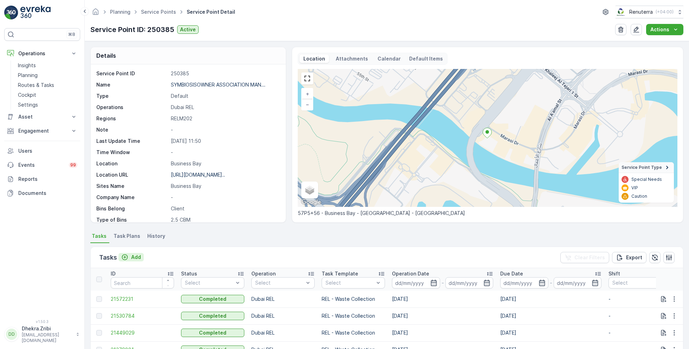
click at [133, 258] on p "Add" at bounding box center [136, 257] width 10 height 7
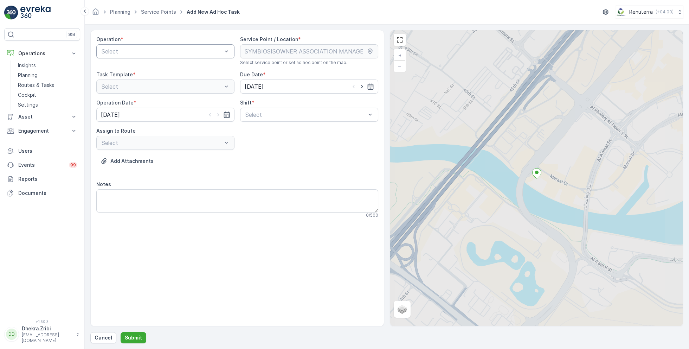
click at [156, 46] on div "Select" at bounding box center [165, 51] width 138 height 14
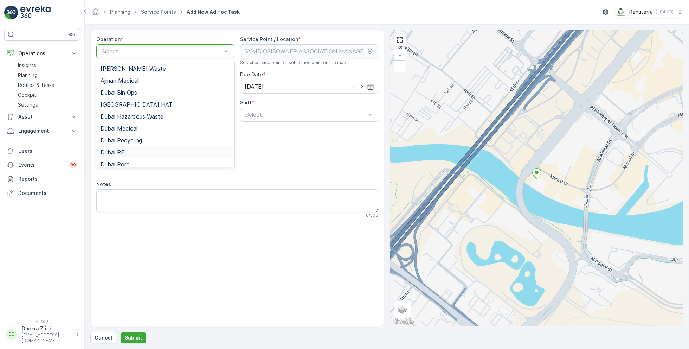
click at [121, 154] on span "Dubai REL" at bounding box center [114, 152] width 27 height 6
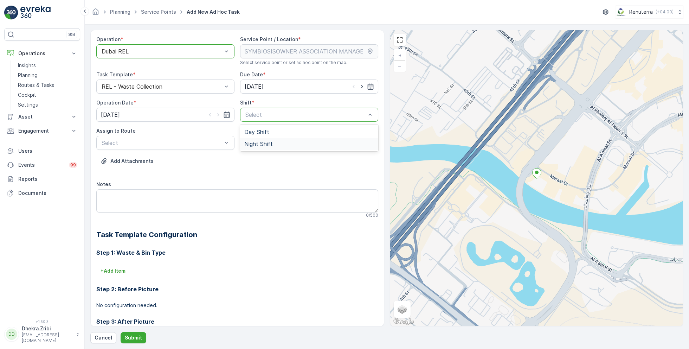
click at [255, 144] on span "Night Shift" at bounding box center [258, 144] width 28 height 6
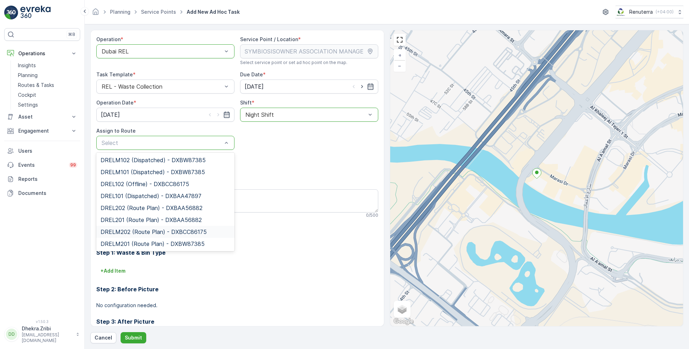
click at [133, 231] on span "DRELM202 (Route Plan) - DXBCC86175" at bounding box center [154, 232] width 106 height 6
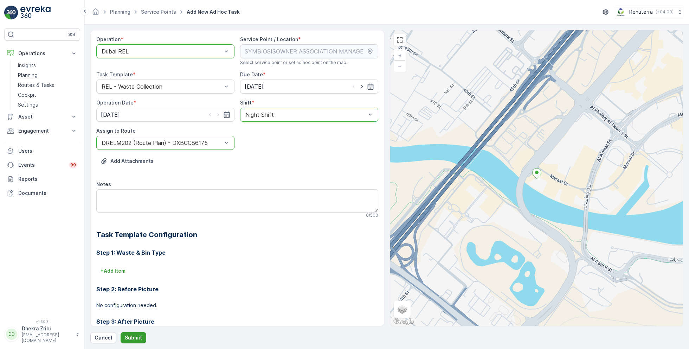
click at [130, 335] on p "Submit" at bounding box center [133, 337] width 17 height 7
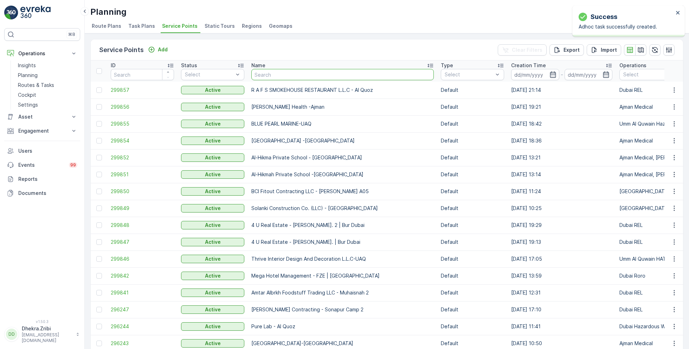
click at [290, 76] on input "text" at bounding box center [343, 74] width 183 height 11
type input "nabc"
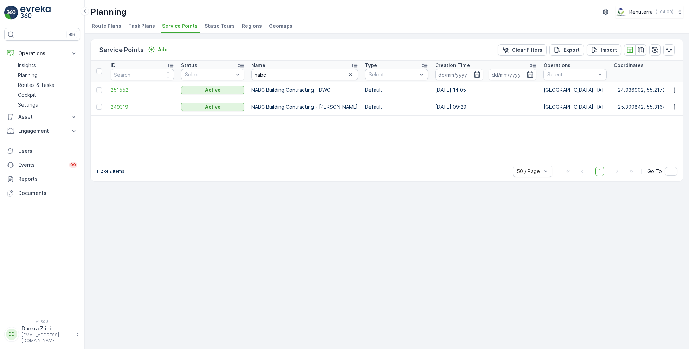
click at [119, 106] on span "249319" at bounding box center [142, 106] width 63 height 7
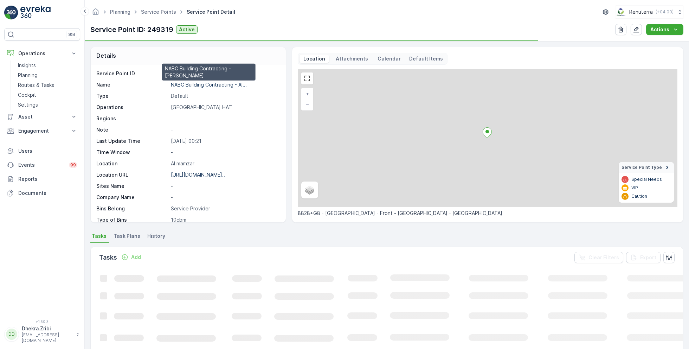
click at [201, 83] on p "NABC Building Contracting - Al..." at bounding box center [209, 85] width 76 height 6
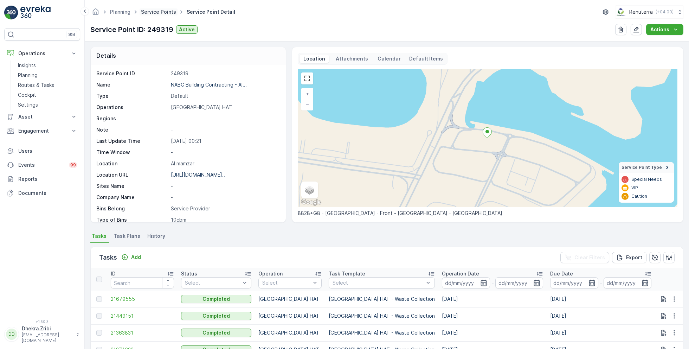
click at [159, 10] on link "Service Points" at bounding box center [158, 12] width 35 height 6
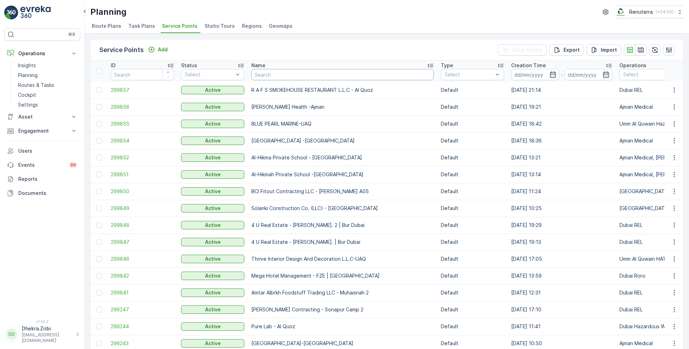
click at [268, 72] on input "text" at bounding box center [343, 74] width 183 height 11
type input "al avon"
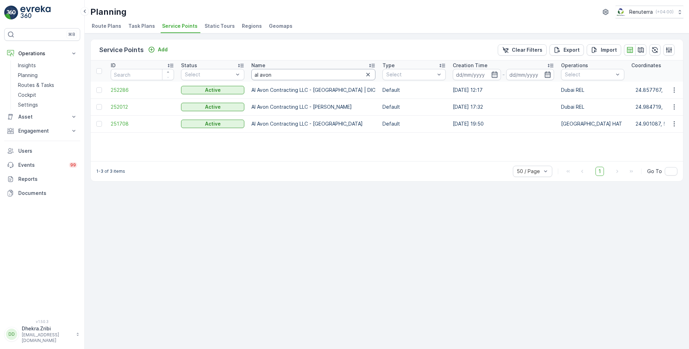
click at [277, 72] on input "al avon" at bounding box center [314, 74] width 124 height 11
type input "buds"
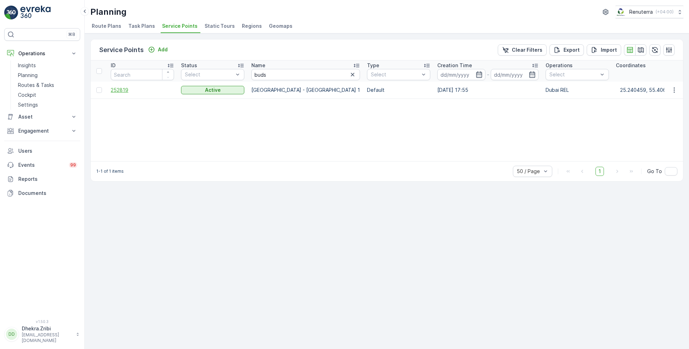
click at [126, 91] on span "252819" at bounding box center [142, 90] width 63 height 7
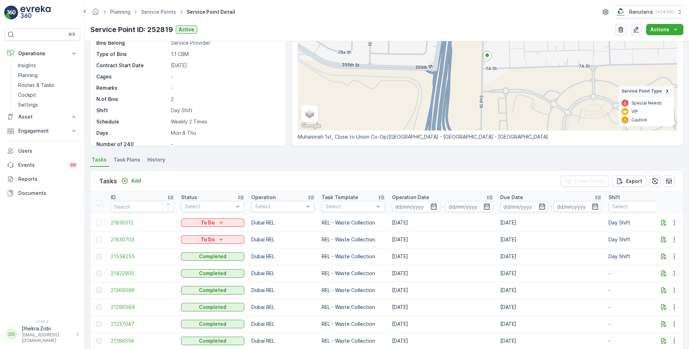
scroll to position [90, 0]
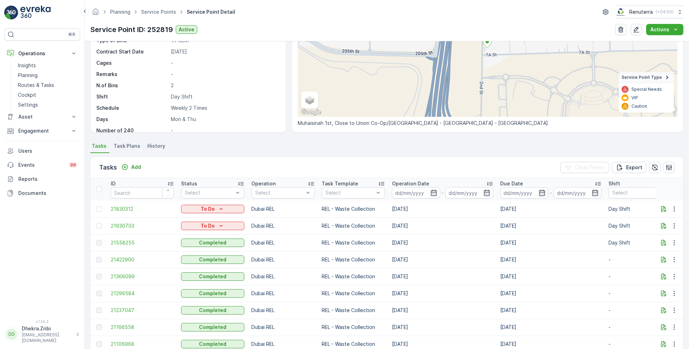
click at [122, 144] on span "Task Plans" at bounding box center [127, 145] width 27 height 7
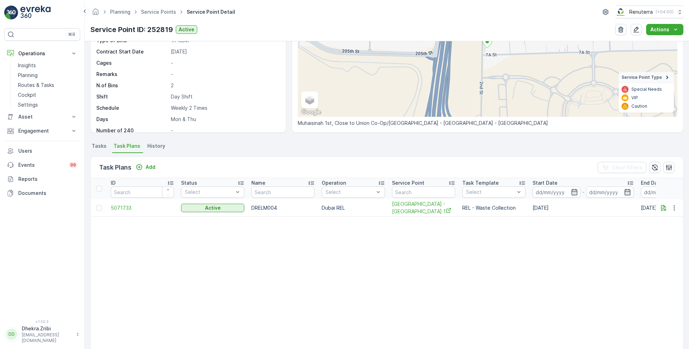
click at [101, 144] on span "Tasks" at bounding box center [99, 145] width 15 height 7
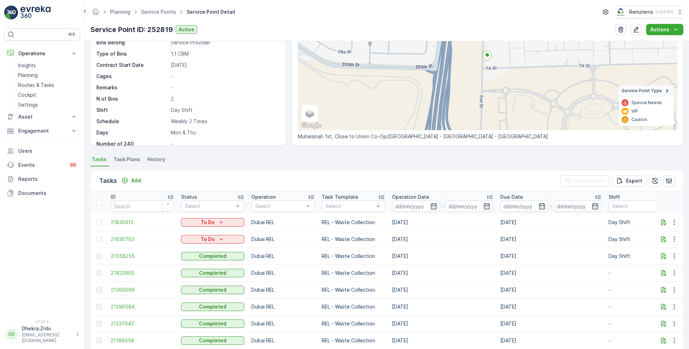
scroll to position [77, 0]
click at [155, 15] on span "Service Points" at bounding box center [159, 11] width 38 height 7
click at [160, 11] on link "Service Points" at bounding box center [158, 12] width 35 height 6
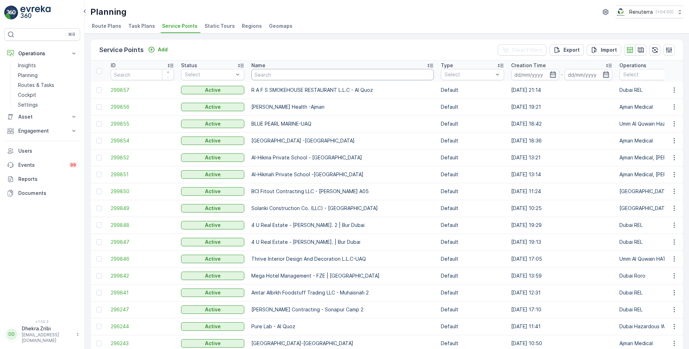
click at [276, 79] on input "text" at bounding box center [343, 74] width 183 height 11
type input "wade"
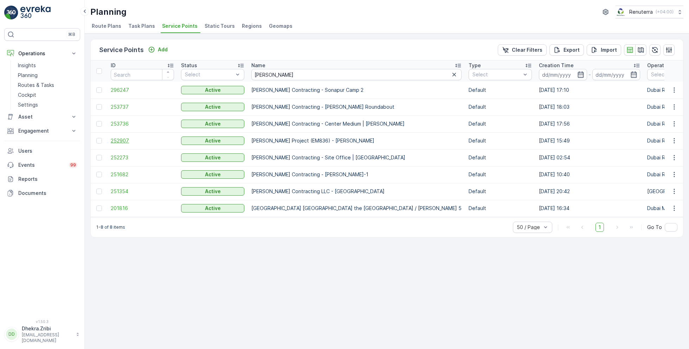
click at [125, 138] on span "252907" at bounding box center [142, 140] width 63 height 7
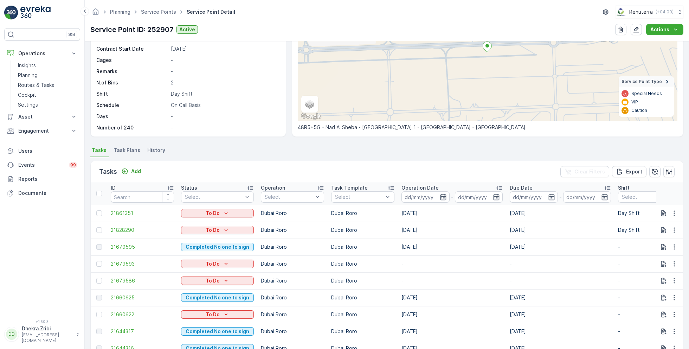
scroll to position [87, 0]
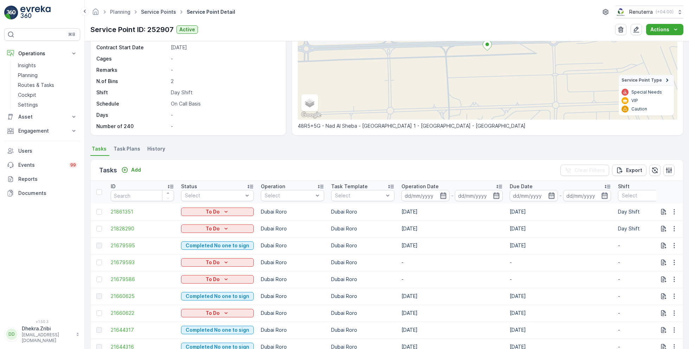
click at [158, 12] on link "Service Points" at bounding box center [158, 12] width 35 height 6
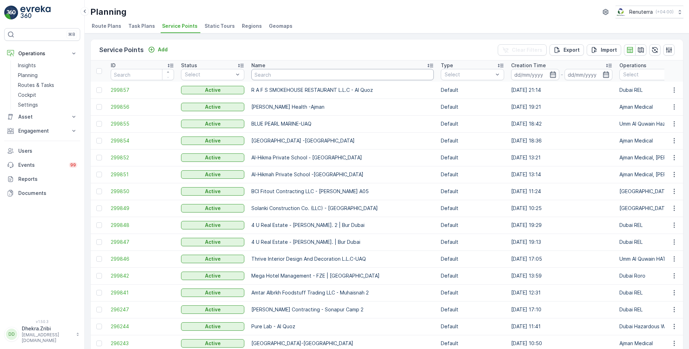
click at [271, 76] on input "text" at bounding box center [343, 74] width 183 height 11
type input "wade"
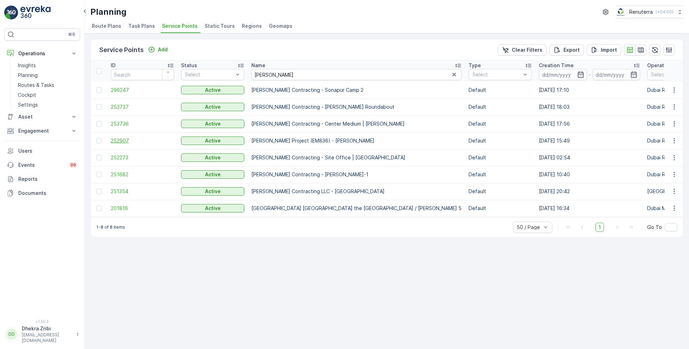
click at [127, 139] on span "252907" at bounding box center [142, 140] width 63 height 7
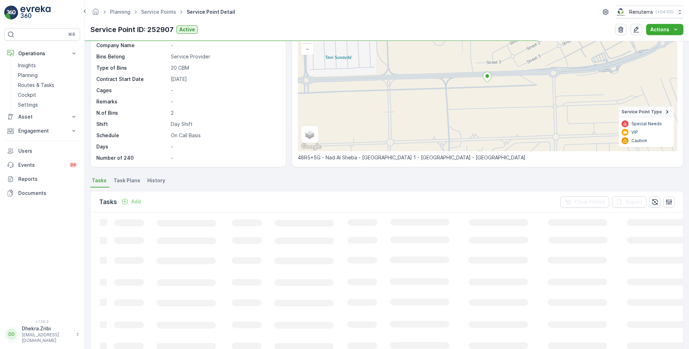
scroll to position [58, 0]
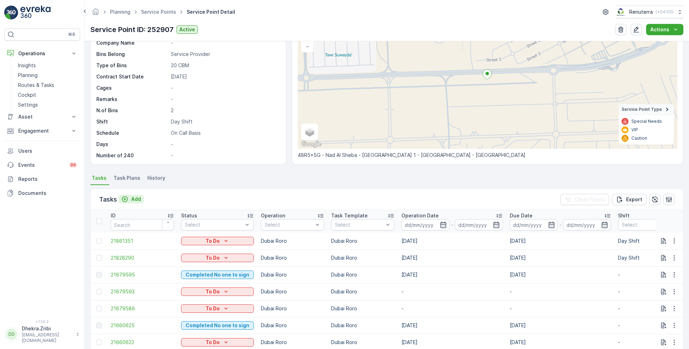
click at [133, 199] on p "Add" at bounding box center [136, 199] width 10 height 7
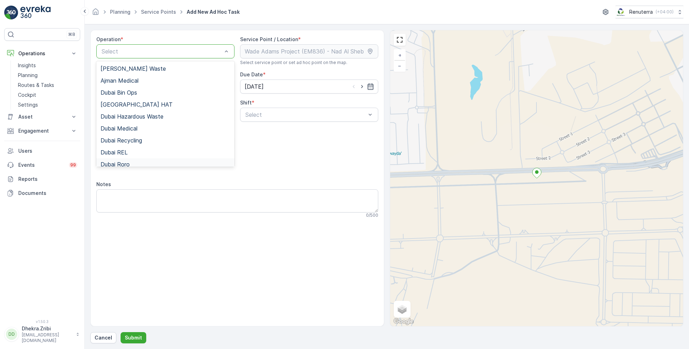
click at [127, 164] on span "Dubai Roro" at bounding box center [115, 164] width 29 height 6
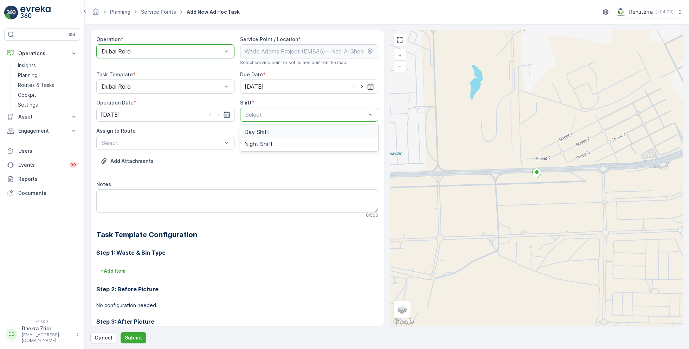
click at [257, 134] on span "Day Shift" at bounding box center [256, 132] width 25 height 6
click at [150, 171] on span "DRORO101 (Offline) - DXBCC95212" at bounding box center [148, 172] width 94 height 6
click at [139, 331] on div "Operation * option Dubai Roro, selected. Dubai Roro Service Point / Location * …" at bounding box center [386, 186] width 593 height 313
click at [136, 335] on p "Submit" at bounding box center [133, 337] width 17 height 7
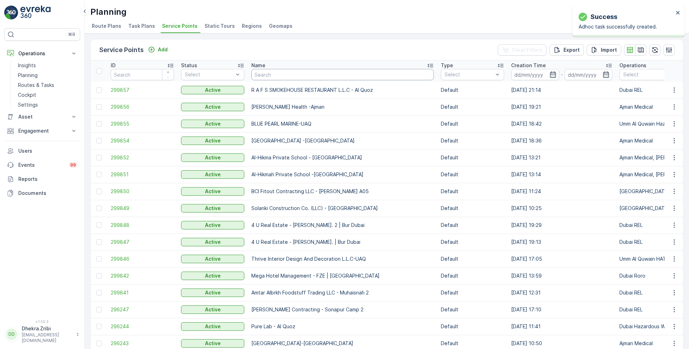
click at [267, 76] on input "text" at bounding box center [343, 74] width 183 height 11
type input "wade"
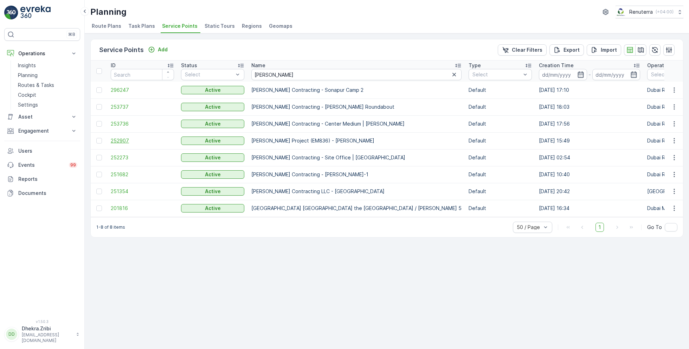
click at [128, 138] on span "252907" at bounding box center [142, 140] width 63 height 7
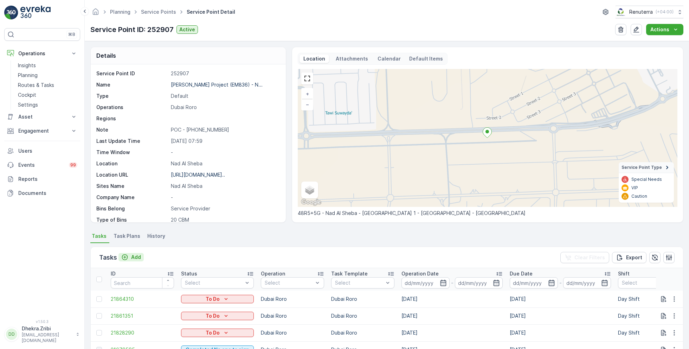
click at [131, 257] on p "Add" at bounding box center [136, 257] width 10 height 7
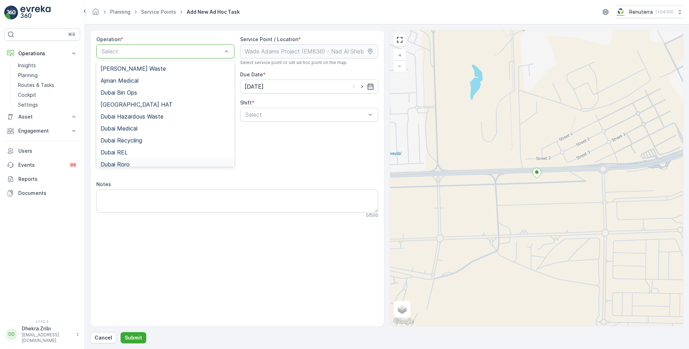
click at [133, 165] on div "Dubai Roro" at bounding box center [166, 164] width 130 height 6
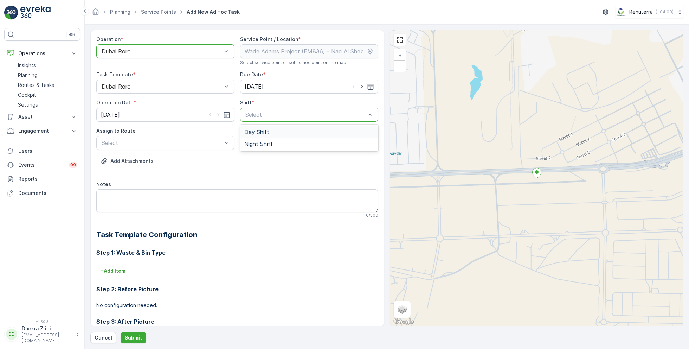
click at [249, 131] on span "Day Shift" at bounding box center [256, 132] width 25 height 6
click at [153, 173] on span "DRORO101 (Offline) - DXBCC95212" at bounding box center [148, 172] width 94 height 6
click at [130, 336] on p "Submit" at bounding box center [133, 337] width 17 height 7
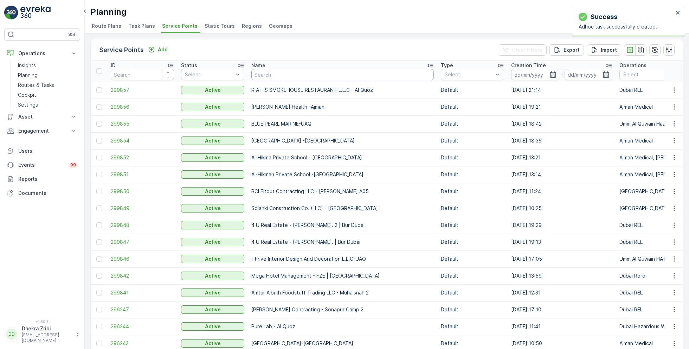
click at [280, 77] on input "text" at bounding box center [343, 74] width 183 height 11
type input "ktc"
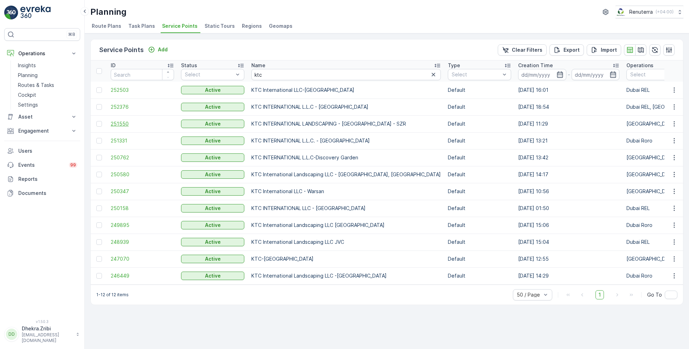
click at [129, 122] on span "251550" at bounding box center [142, 123] width 63 height 7
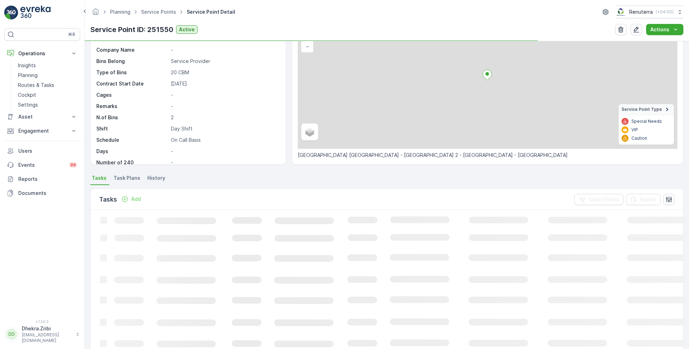
scroll to position [59, 0]
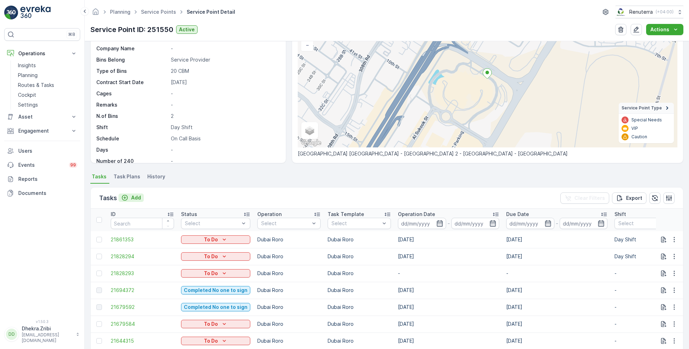
click at [129, 197] on div "Add" at bounding box center [131, 197] width 20 height 7
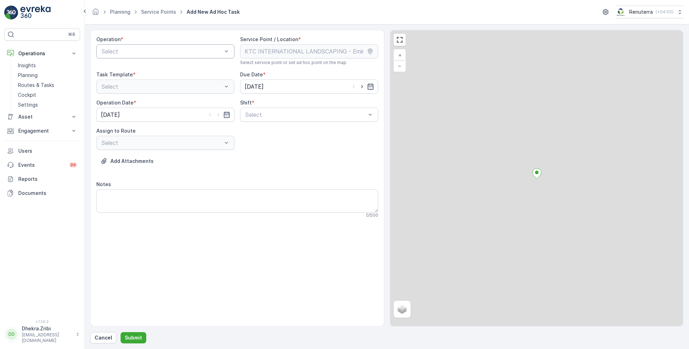
click at [151, 46] on div "Select" at bounding box center [165, 51] width 138 height 14
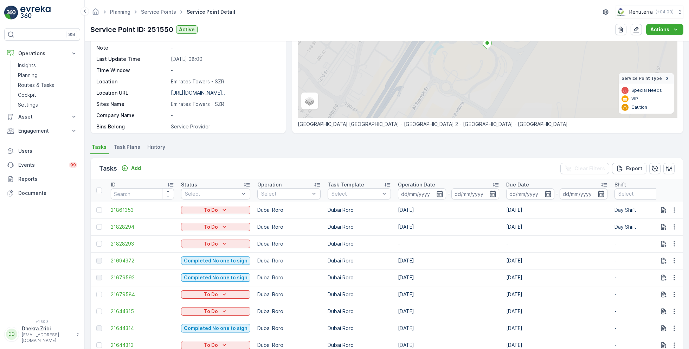
scroll to position [93, 0]
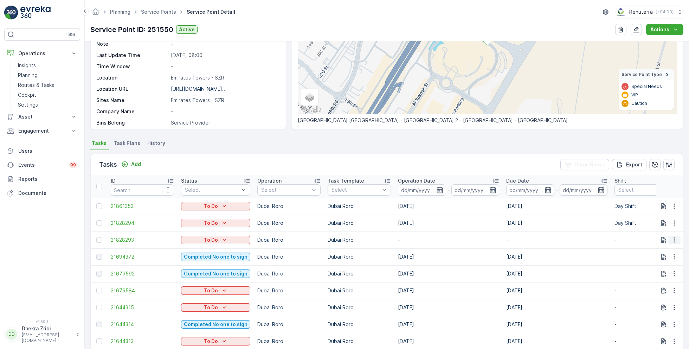
click at [674, 239] on icon "button" at bounding box center [674, 239] width 7 height 7
click at [658, 272] on span "Change Route" at bounding box center [657, 269] width 34 height 7
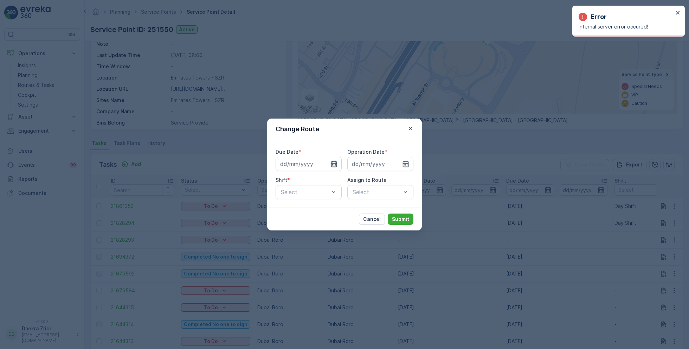
click at [336, 163] on icon "button" at bounding box center [334, 164] width 6 height 6
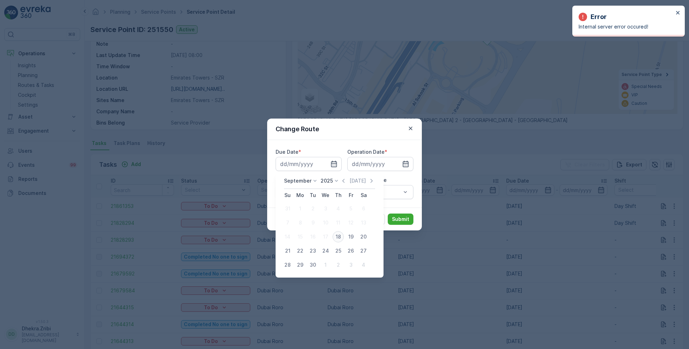
click at [339, 237] on div "18" at bounding box center [338, 236] width 11 height 11
type input "[DATE]"
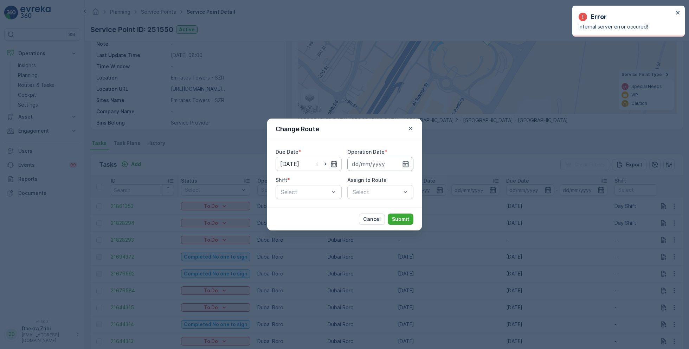
click at [395, 167] on input at bounding box center [381, 164] width 66 height 14
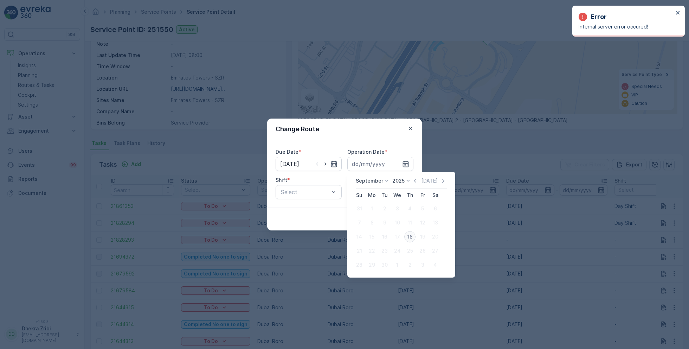
click at [411, 238] on div "18" at bounding box center [410, 236] width 11 height 11
type input "[DATE]"
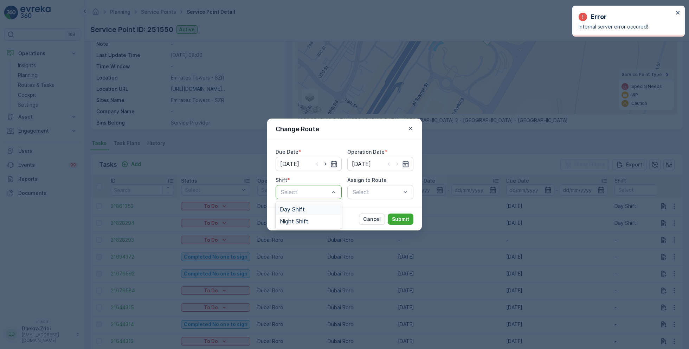
click at [297, 211] on span "Day Shift" at bounding box center [292, 209] width 25 height 6
click at [358, 196] on div "Select" at bounding box center [381, 192] width 66 height 14
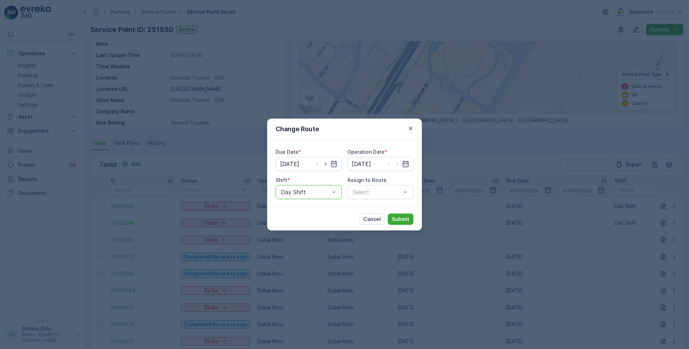
click at [358, 196] on div "Select" at bounding box center [381, 192] width 66 height 14
click at [376, 211] on span "DRORO103 (Offline) - DXB X18570" at bounding box center [381, 212] width 58 height 13
click at [400, 222] on p "Submit" at bounding box center [400, 219] width 17 height 7
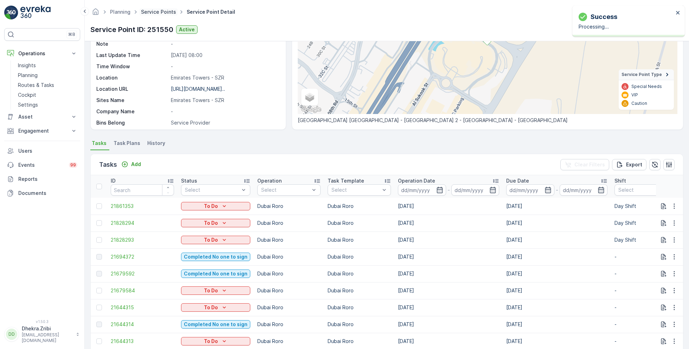
click at [159, 14] on link "Service Points" at bounding box center [158, 12] width 35 height 6
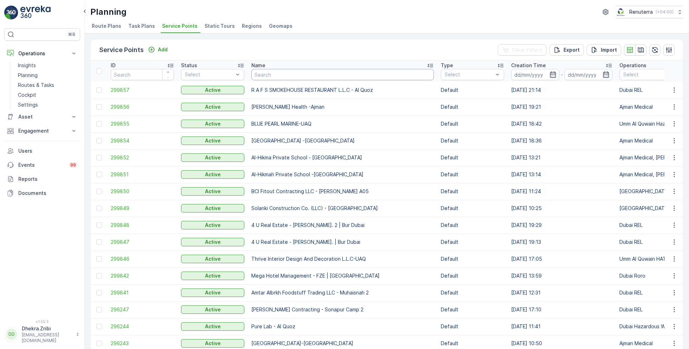
click at [270, 73] on input "text" at bounding box center [343, 74] width 183 height 11
type input "maqad"
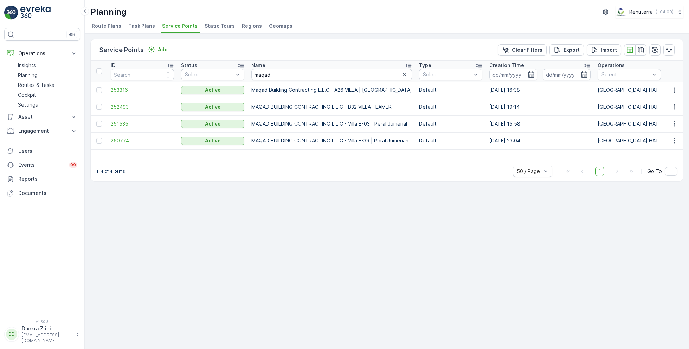
click at [119, 106] on span "252493" at bounding box center [142, 106] width 63 height 7
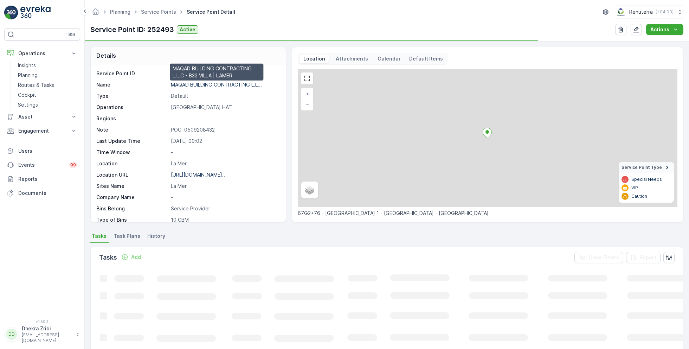
click at [206, 84] on p "MAQAD BUILDING CONTRACTING L.L..." at bounding box center [216, 85] width 91 height 6
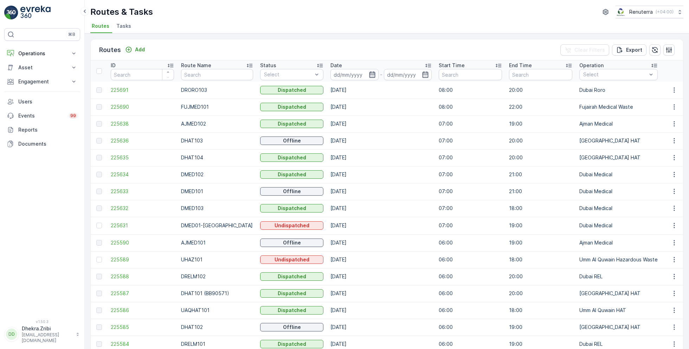
click at [369, 74] on icon "button" at bounding box center [372, 74] width 6 height 6
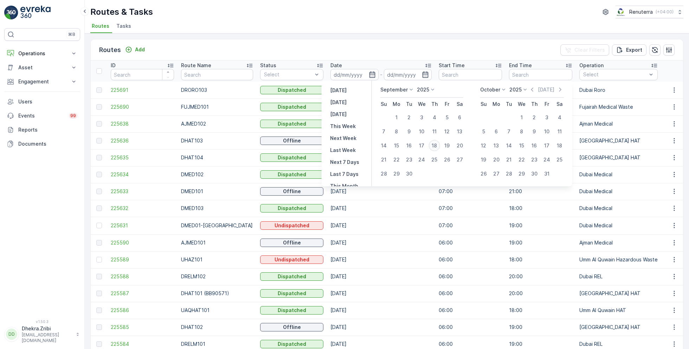
click at [434, 144] on div "18" at bounding box center [434, 145] width 11 height 11
type input "[DATE]"
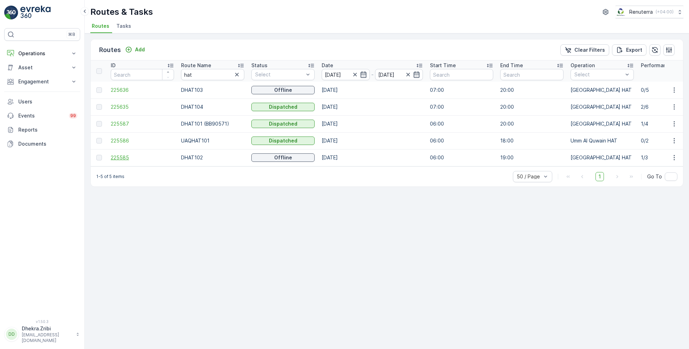
click at [124, 158] on span "225585" at bounding box center [142, 157] width 63 height 7
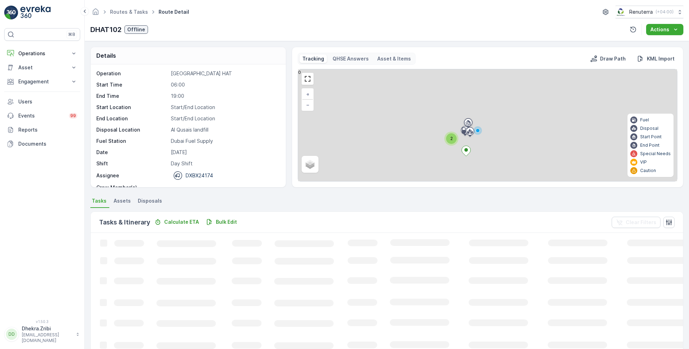
scroll to position [13, 0]
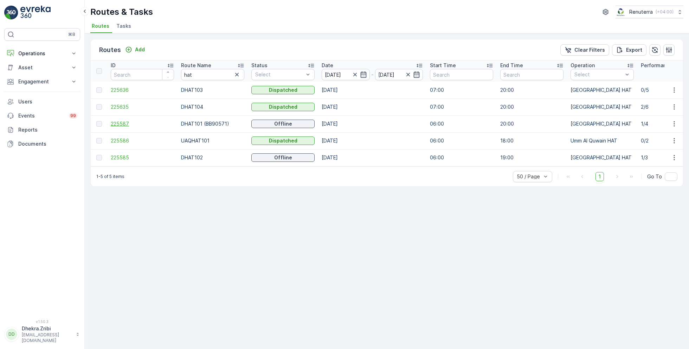
click at [123, 124] on span "225587" at bounding box center [142, 123] width 63 height 7
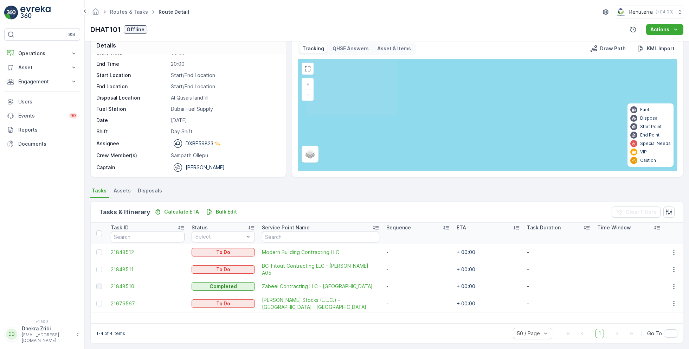
scroll to position [13, 0]
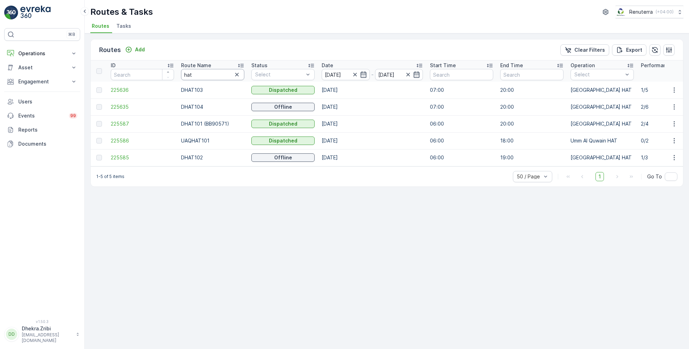
click at [201, 72] on input "hat" at bounding box center [212, 74] width 63 height 11
type input "roro"
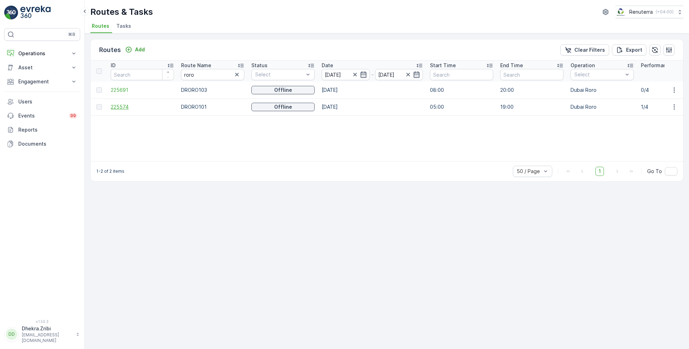
click at [117, 108] on span "225574" at bounding box center [142, 106] width 63 height 7
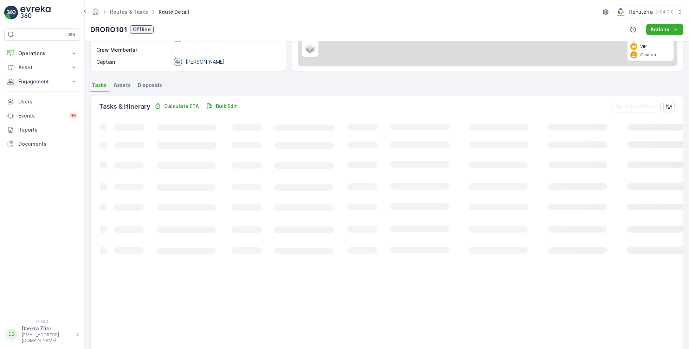
scroll to position [13, 0]
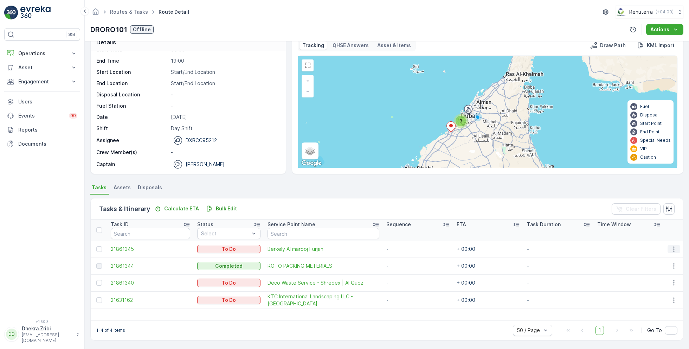
click at [672, 249] on icon "button" at bounding box center [674, 249] width 7 height 7
click at [655, 290] on span "Remove from Route" at bounding box center [663, 288] width 47 height 7
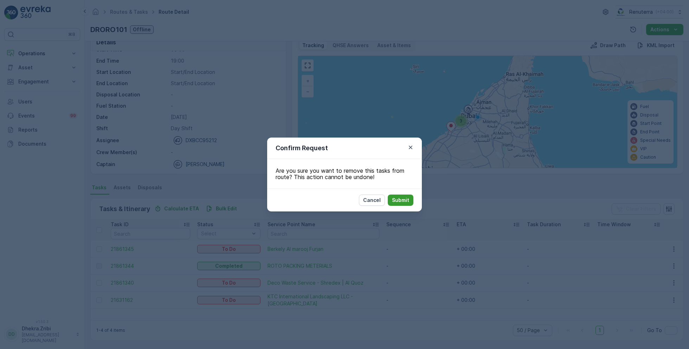
click at [409, 200] on p "Submit" at bounding box center [400, 200] width 17 height 7
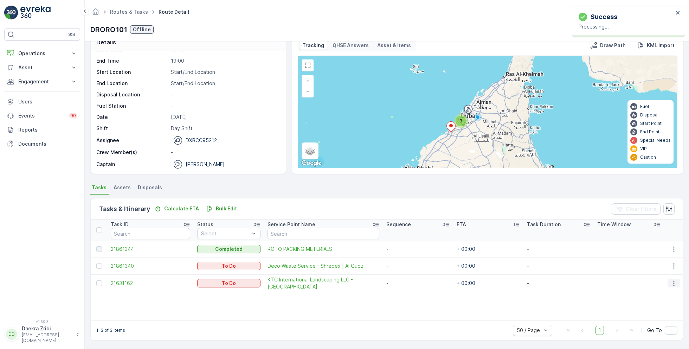
click at [673, 284] on icon "button" at bounding box center [674, 283] width 7 height 7
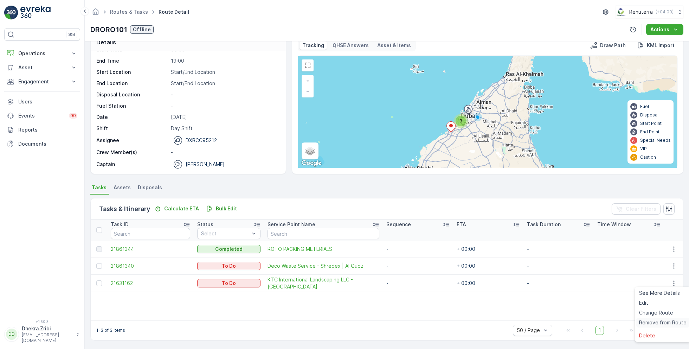
click at [657, 321] on span "Remove from Route" at bounding box center [663, 322] width 47 height 7
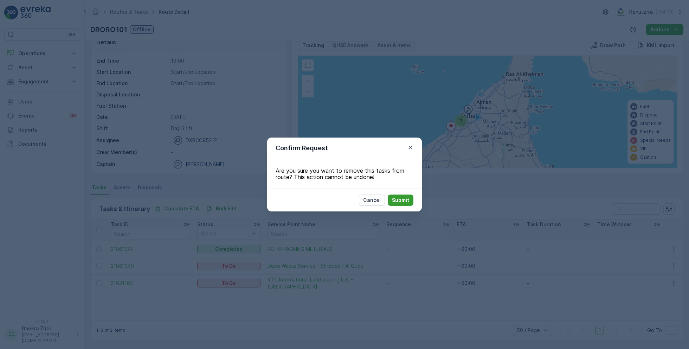
click at [403, 199] on p "Submit" at bounding box center [400, 200] width 17 height 7
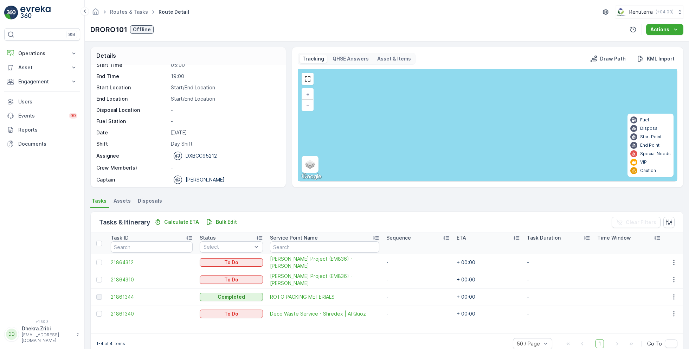
scroll to position [22, 0]
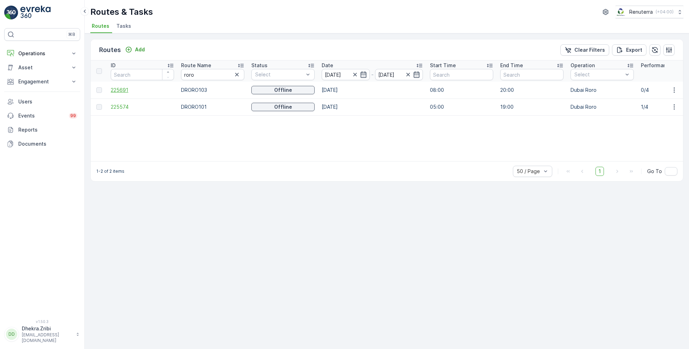
click at [121, 91] on span "225691" at bounding box center [142, 90] width 63 height 7
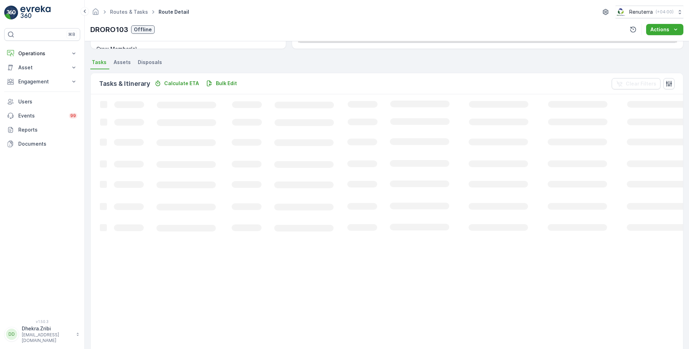
scroll to position [13, 0]
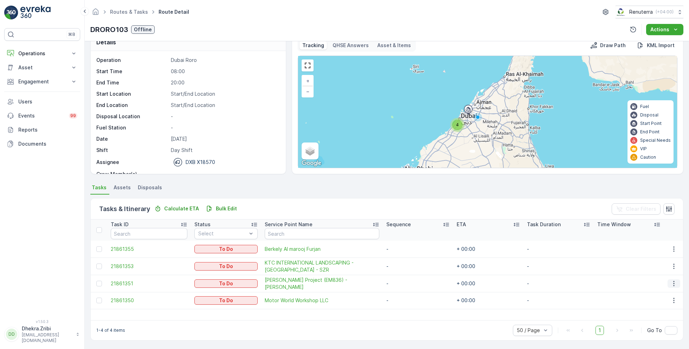
click at [673, 281] on icon "button" at bounding box center [674, 283] width 7 height 7
click at [650, 322] on span "Remove from Route" at bounding box center [663, 322] width 47 height 7
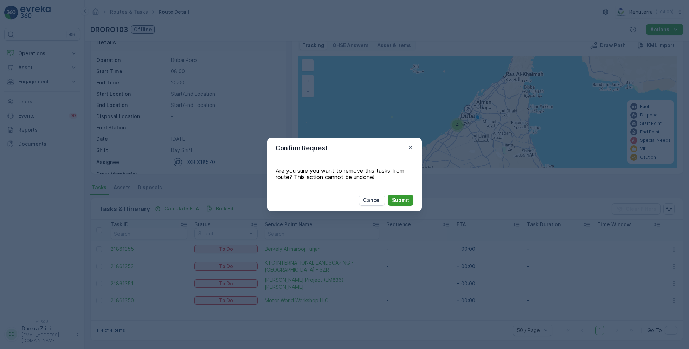
click at [409, 195] on button "Submit" at bounding box center [401, 200] width 26 height 11
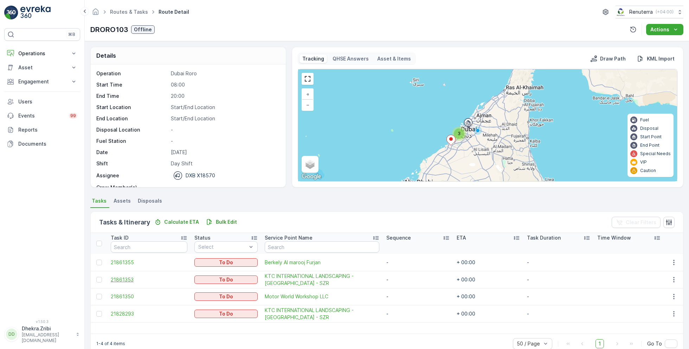
click at [120, 279] on span "21861353" at bounding box center [149, 279] width 77 height 7
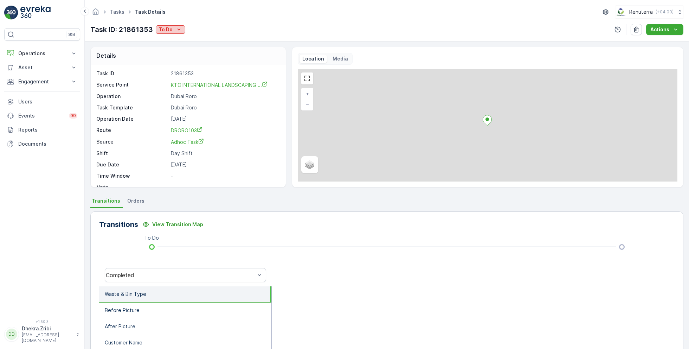
click at [167, 28] on p "To Do" at bounding box center [166, 29] width 14 height 7
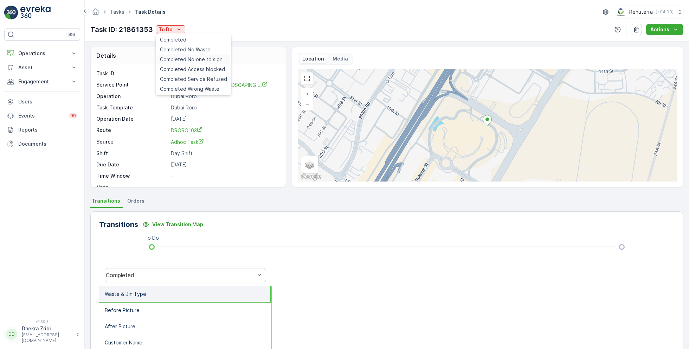
click at [197, 61] on span "Completed No one to sign" at bounding box center [191, 59] width 63 height 7
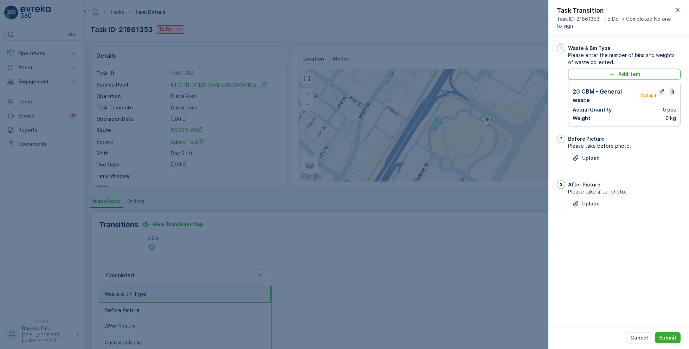
click at [648, 98] on div "20 CBM - General waste Default" at bounding box center [615, 95] width 85 height 17
click at [659, 91] on icon "button" at bounding box center [662, 91] width 7 height 7
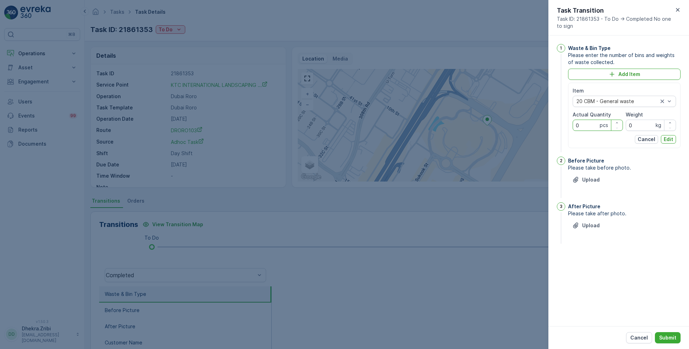
drag, startPoint x: 586, startPoint y: 126, endPoint x: 543, endPoint y: 126, distance: 43.3
click at [543, 126] on div "Tasks Task Details Renuterra ( +04:00 ) Task ID: 21861353 To Do Actions Details…" at bounding box center [387, 174] width 605 height 349
type Quantity "1"
click at [666, 140] on p "Edit" at bounding box center [668, 139] width 9 height 7
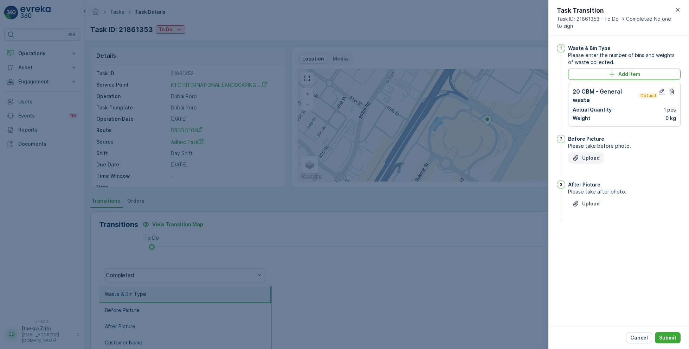
click at [586, 155] on p "Upload" at bounding box center [592, 157] width 18 height 7
click at [613, 189] on icon "button" at bounding box center [613, 190] width 5 height 6
click at [589, 164] on div "Upload" at bounding box center [624, 162] width 113 height 20
click at [587, 162] on button "Upload" at bounding box center [586, 157] width 36 height 11
click at [593, 236] on p "Upload" at bounding box center [592, 238] width 18 height 7
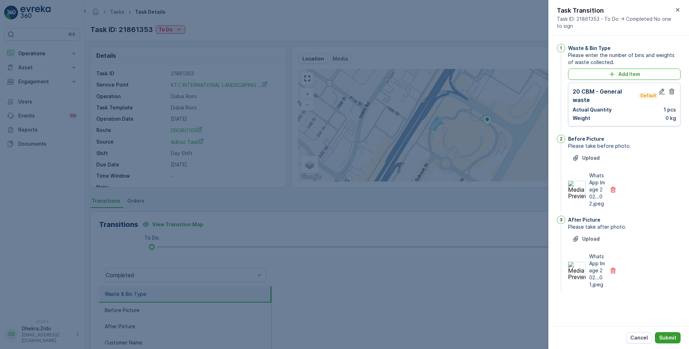
click at [663, 336] on p "Submit" at bounding box center [668, 337] width 17 height 7
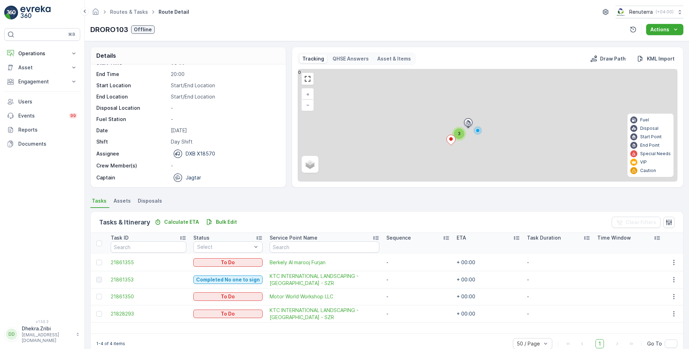
scroll to position [13, 0]
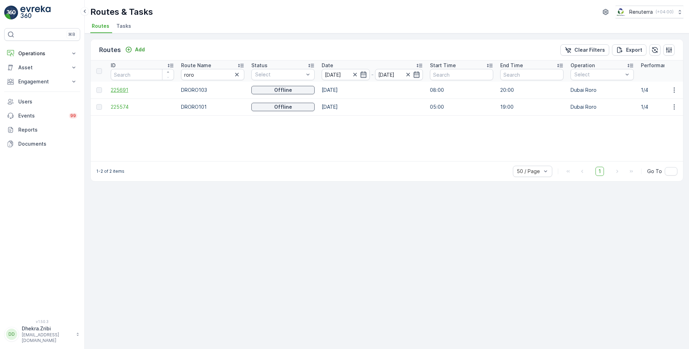
click at [123, 88] on span "225691" at bounding box center [142, 90] width 63 height 7
click at [120, 102] on td "225574" at bounding box center [142, 106] width 70 height 17
click at [123, 104] on span "225574" at bounding box center [142, 106] width 63 height 7
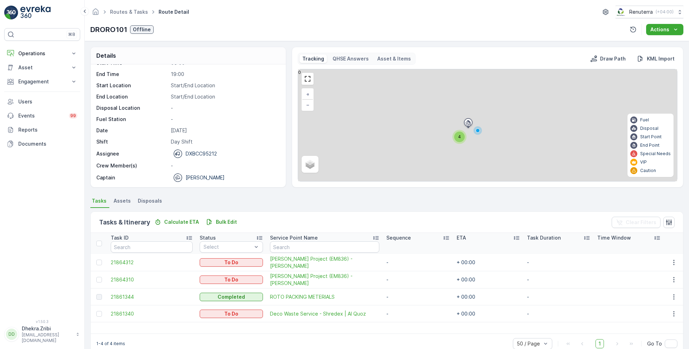
scroll to position [13, 0]
